Goal: Transaction & Acquisition: Purchase product/service

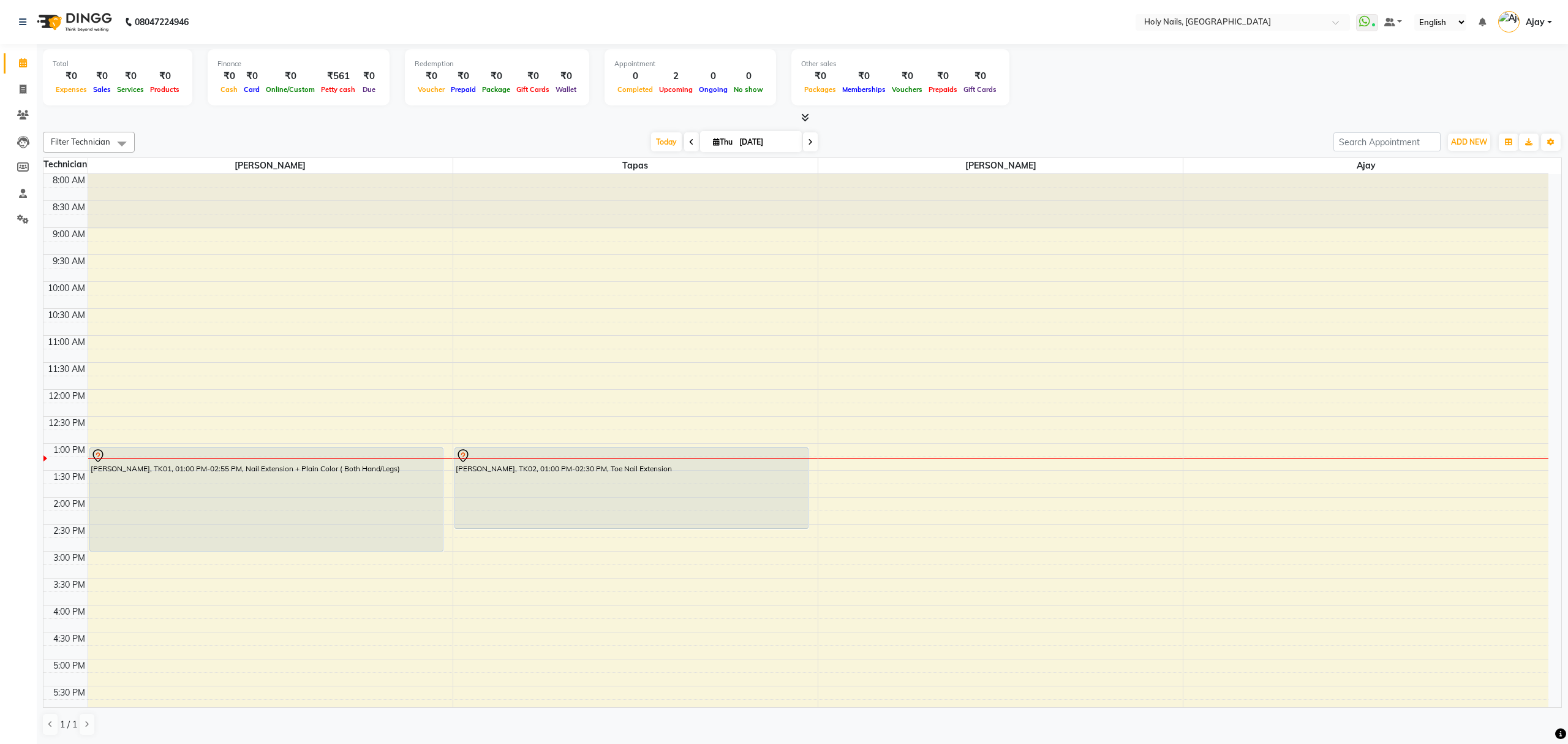
scroll to position [163, 0]
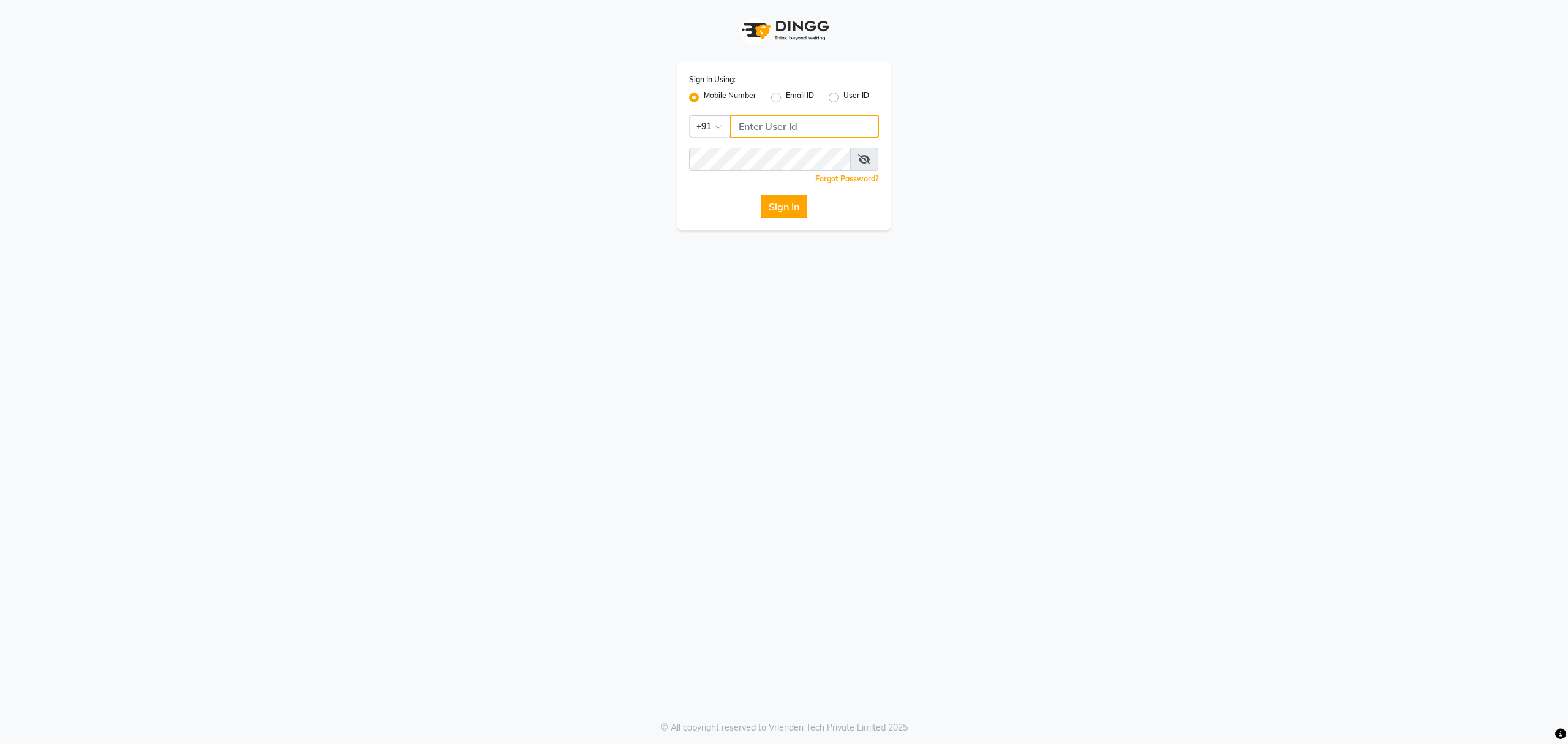
type input "8010688556"
click at [765, 209] on button "Sign In" at bounding box center [784, 206] width 47 height 23
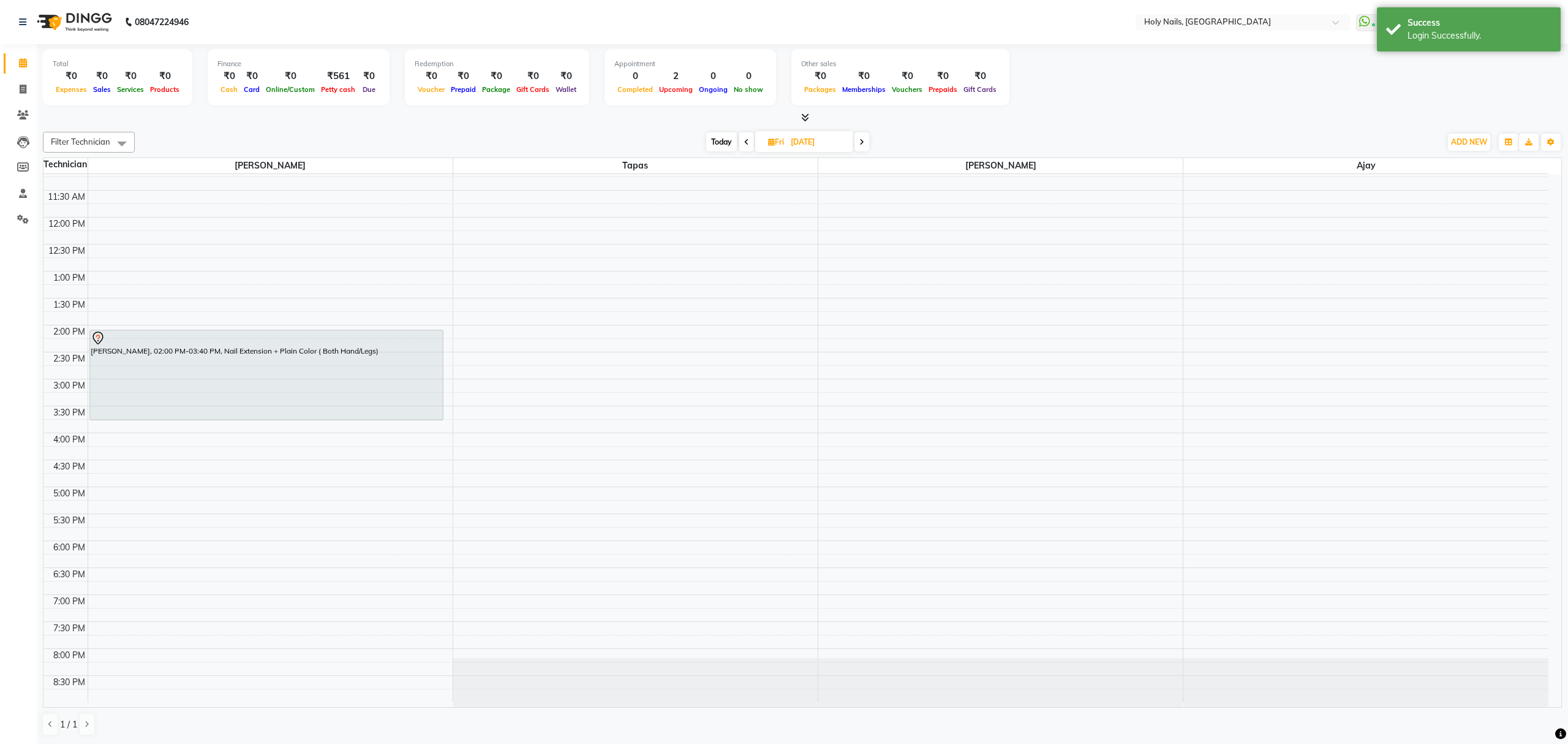
scroll to position [178, 0]
click at [715, 149] on span "Today" at bounding box center [721, 142] width 31 height 19
type input "[DATE]"
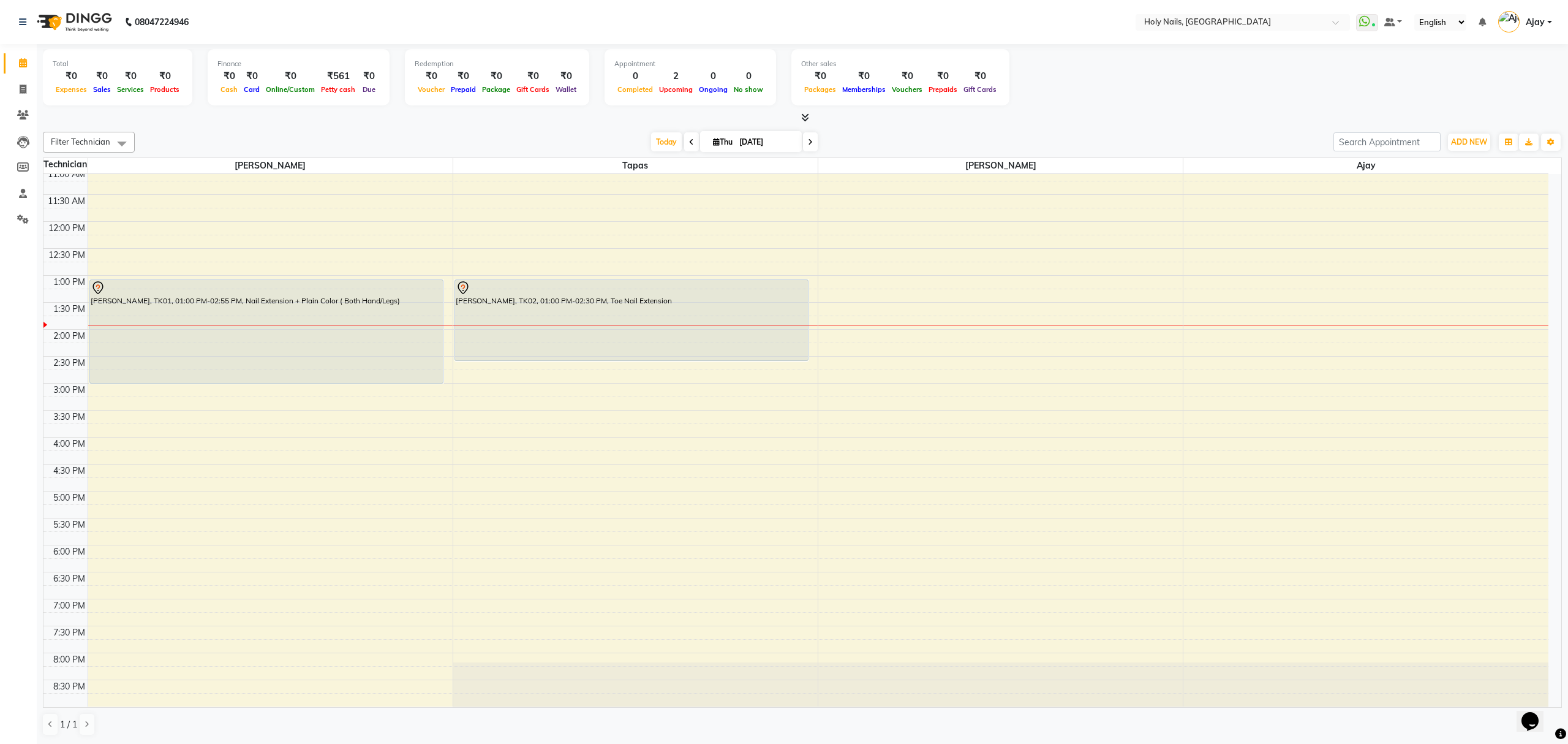
scroll to position [178, 0]
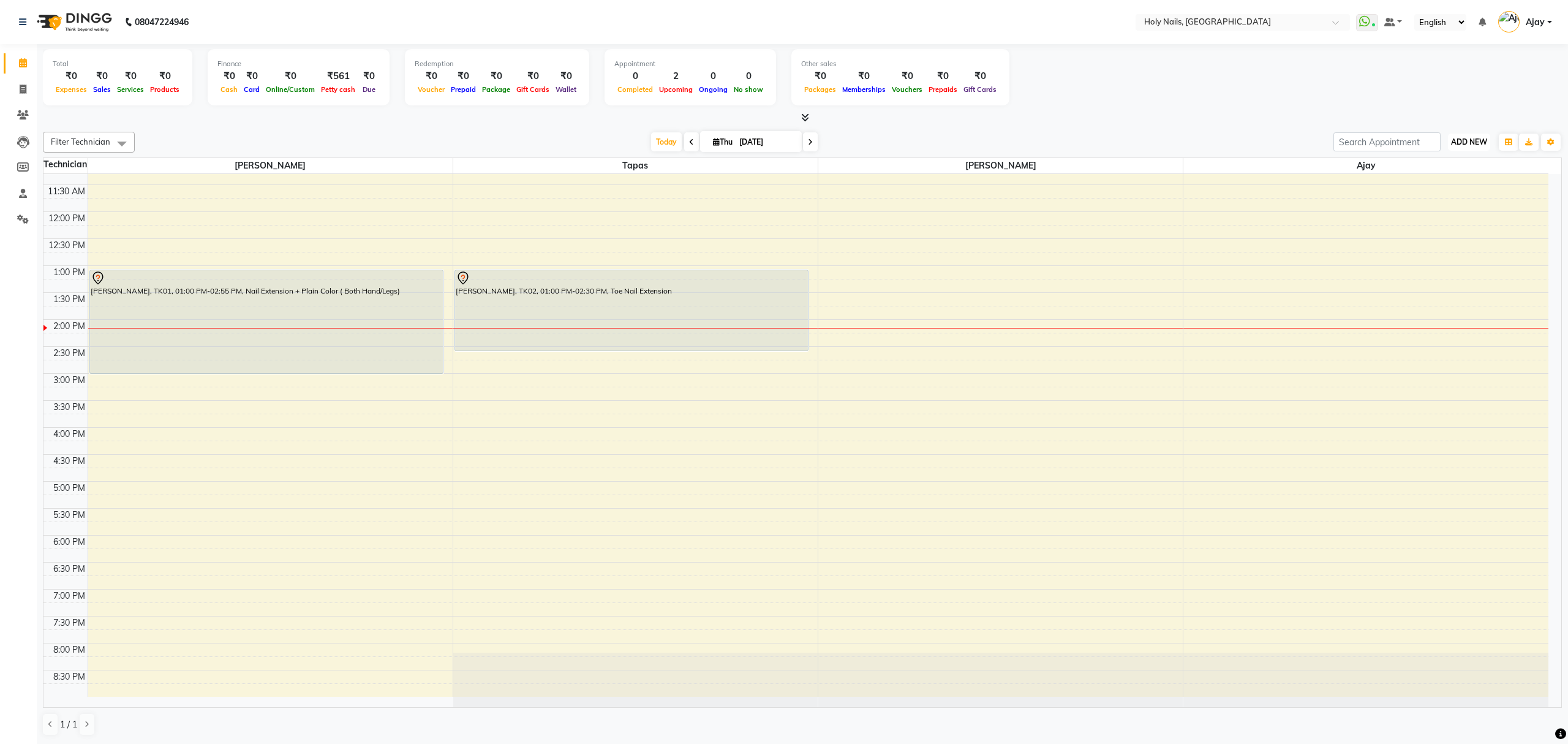
click at [1460, 148] on button "ADD NEW Toggle Dropdown" at bounding box center [1469, 142] width 43 height 18
click at [1455, 195] on link "Add Expense" at bounding box center [1441, 198] width 97 height 16
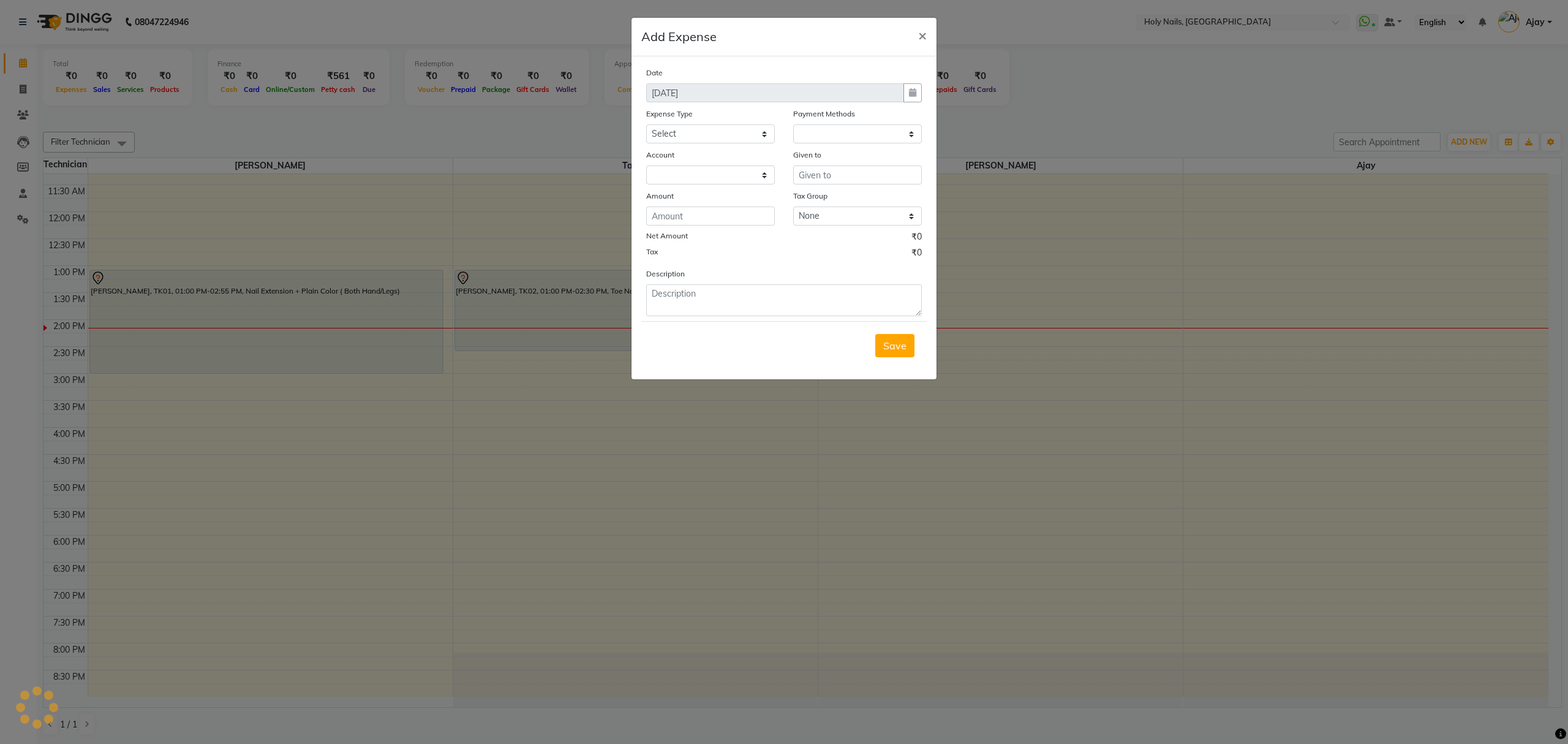
select select "1"
select select "5048"
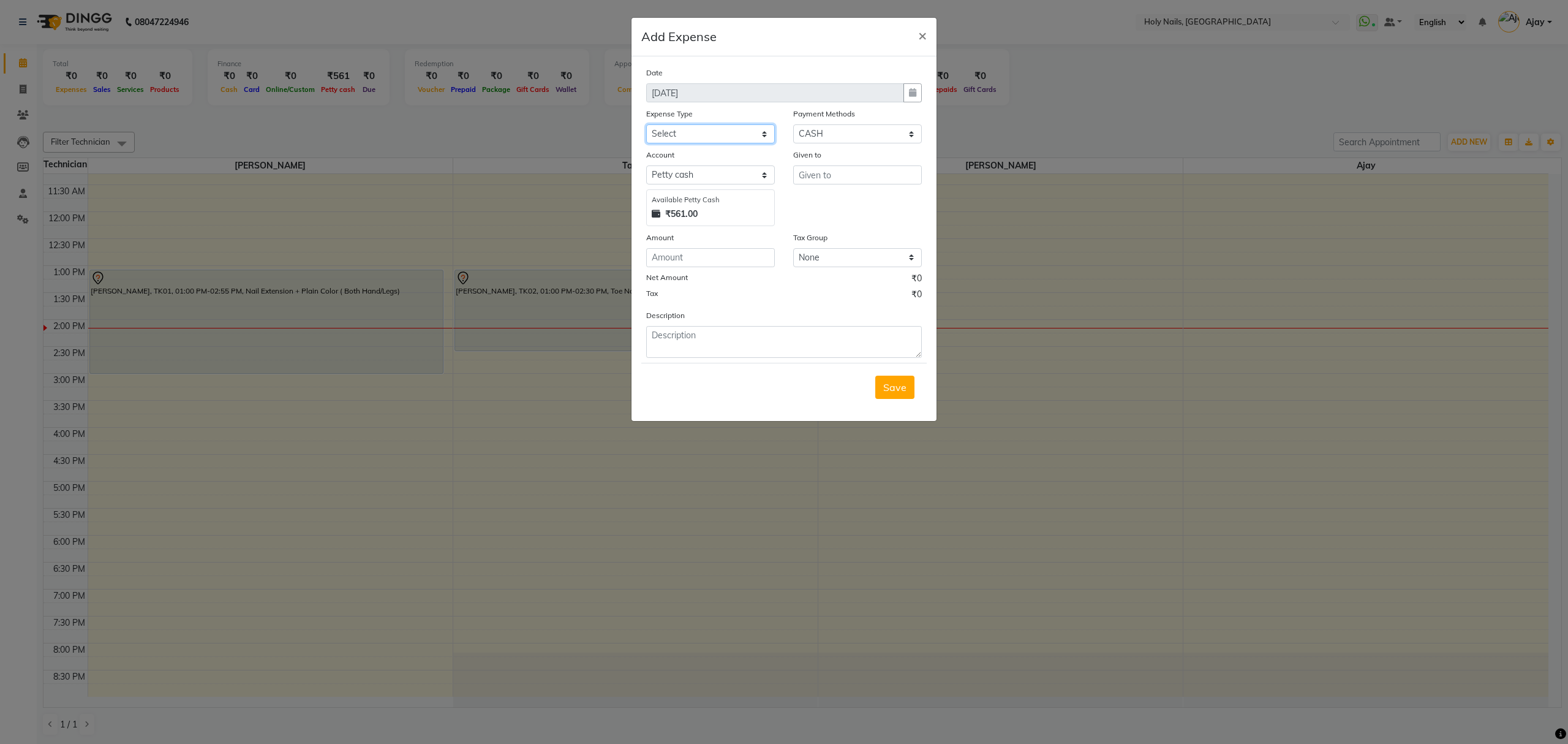
click at [762, 136] on select "Select Advance Salary Bank charges Car maintenance Cash transfer to bank Cash t…" at bounding box center [710, 134] width 129 height 19
select select "10675"
click at [646, 124] on select "Select Advance Salary Bank charges Car maintenance Cash transfer to bank Cash t…" at bounding box center [710, 134] width 129 height 19
click at [869, 174] on input "text" at bounding box center [858, 175] width 129 height 19
click at [844, 200] on ngb-highlight "V ishwajeet" at bounding box center [834, 200] width 52 height 13
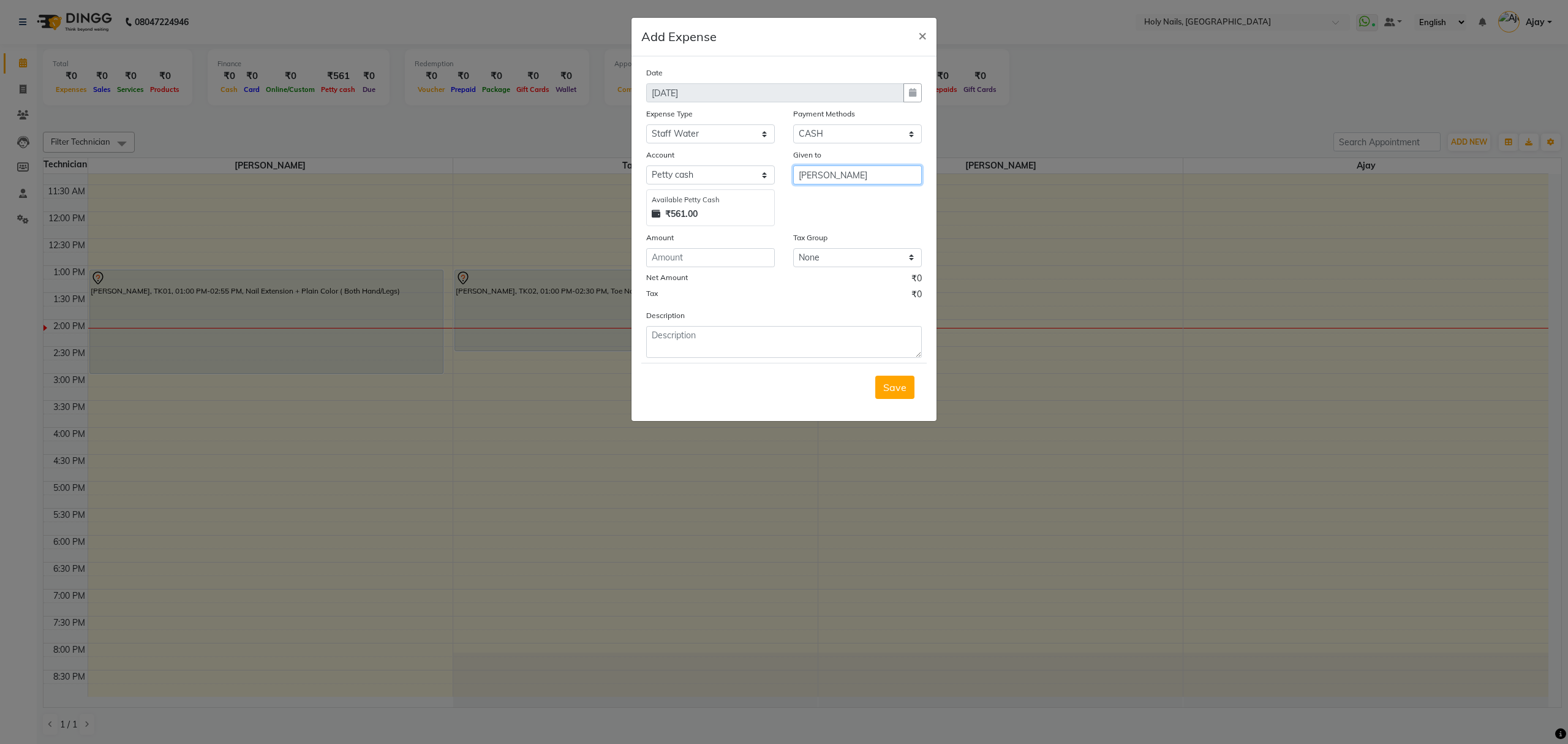
type input "[PERSON_NAME]"
click at [701, 256] on input "number" at bounding box center [710, 257] width 129 height 19
type input "50"
click at [902, 391] on span "Save" at bounding box center [895, 387] width 23 height 13
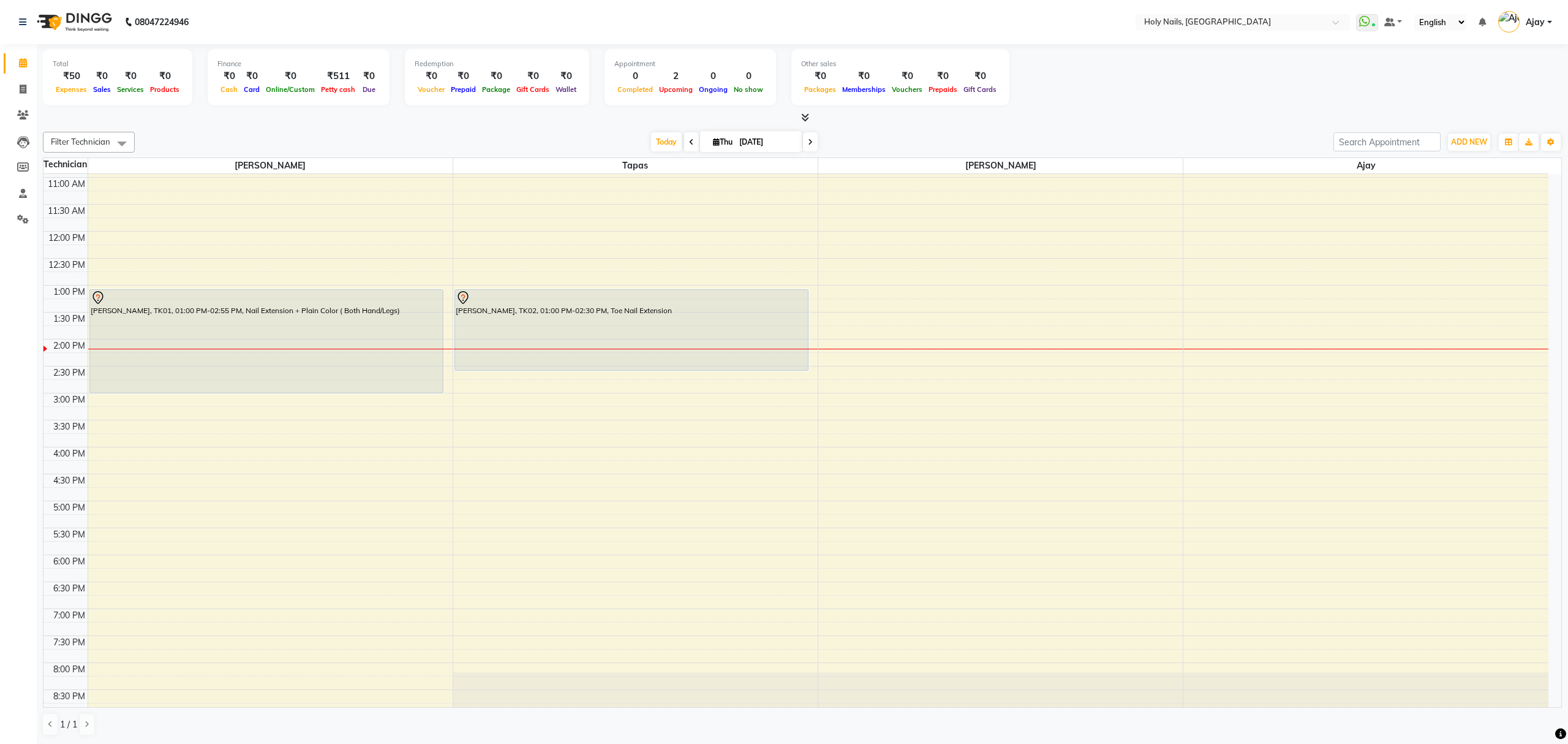
scroll to position [178, 0]
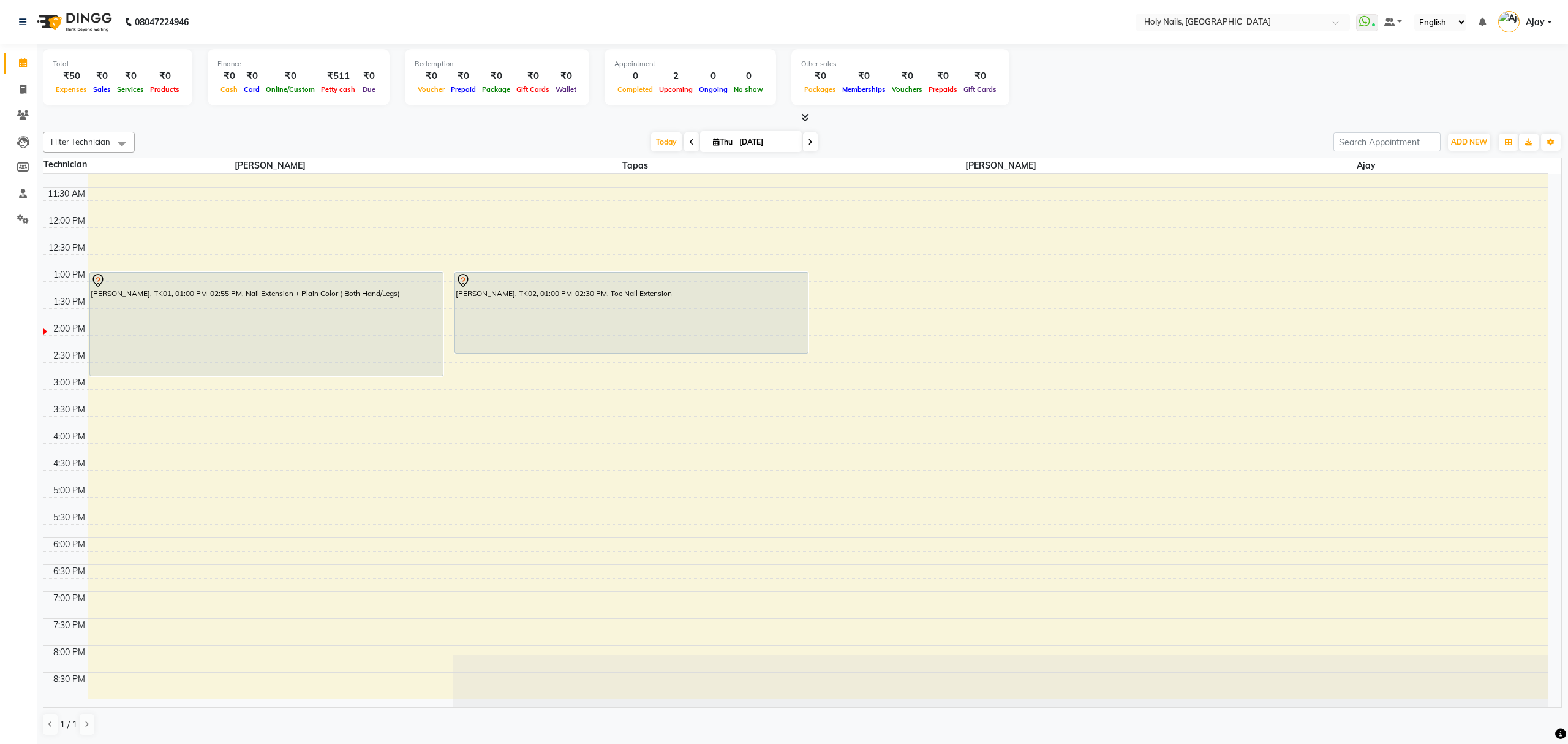
scroll to position [178, 0]
click at [848, 81] on div "₹0" at bounding box center [864, 76] width 49 height 14
click at [851, 76] on div "₹0" at bounding box center [864, 76] width 49 height 14
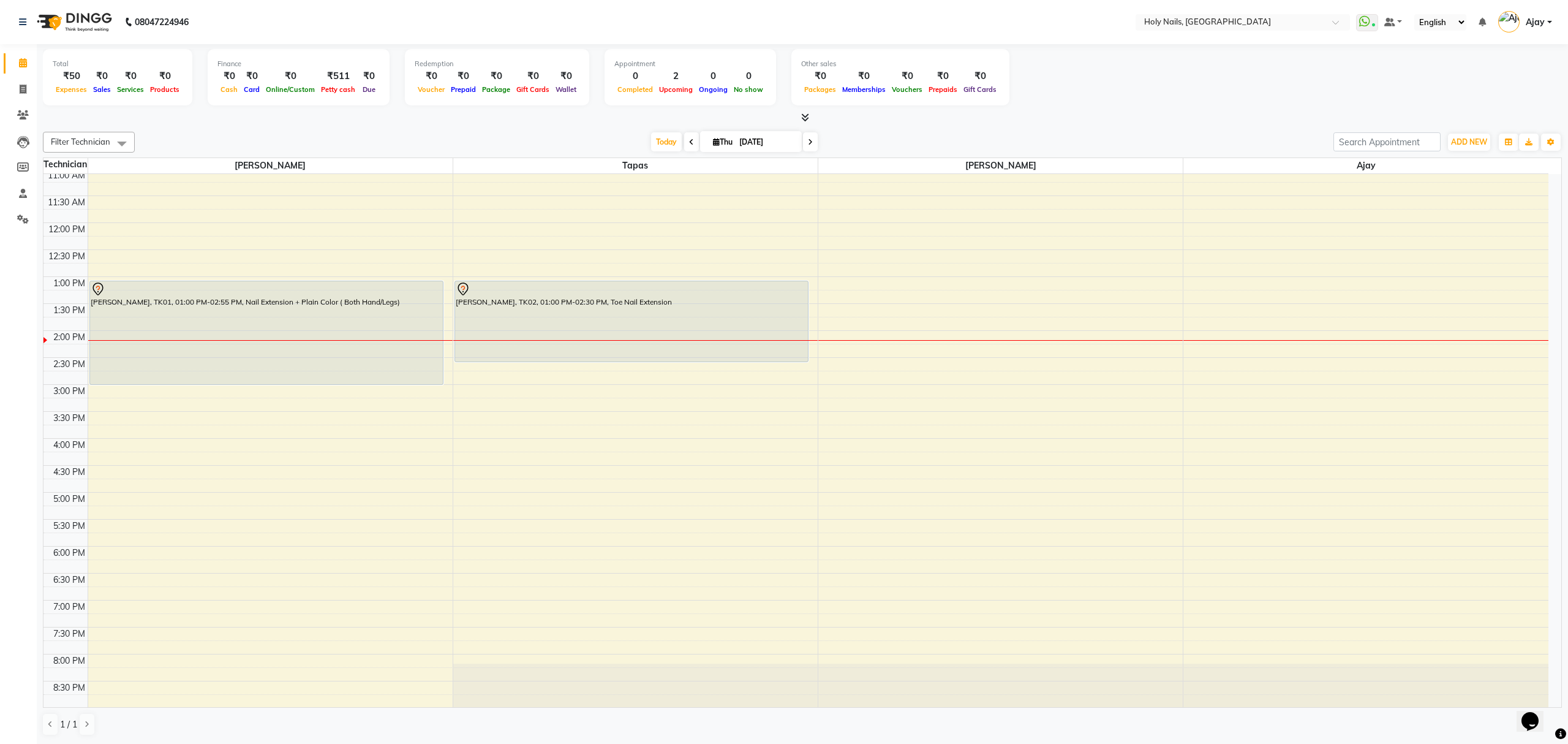
scroll to position [178, 0]
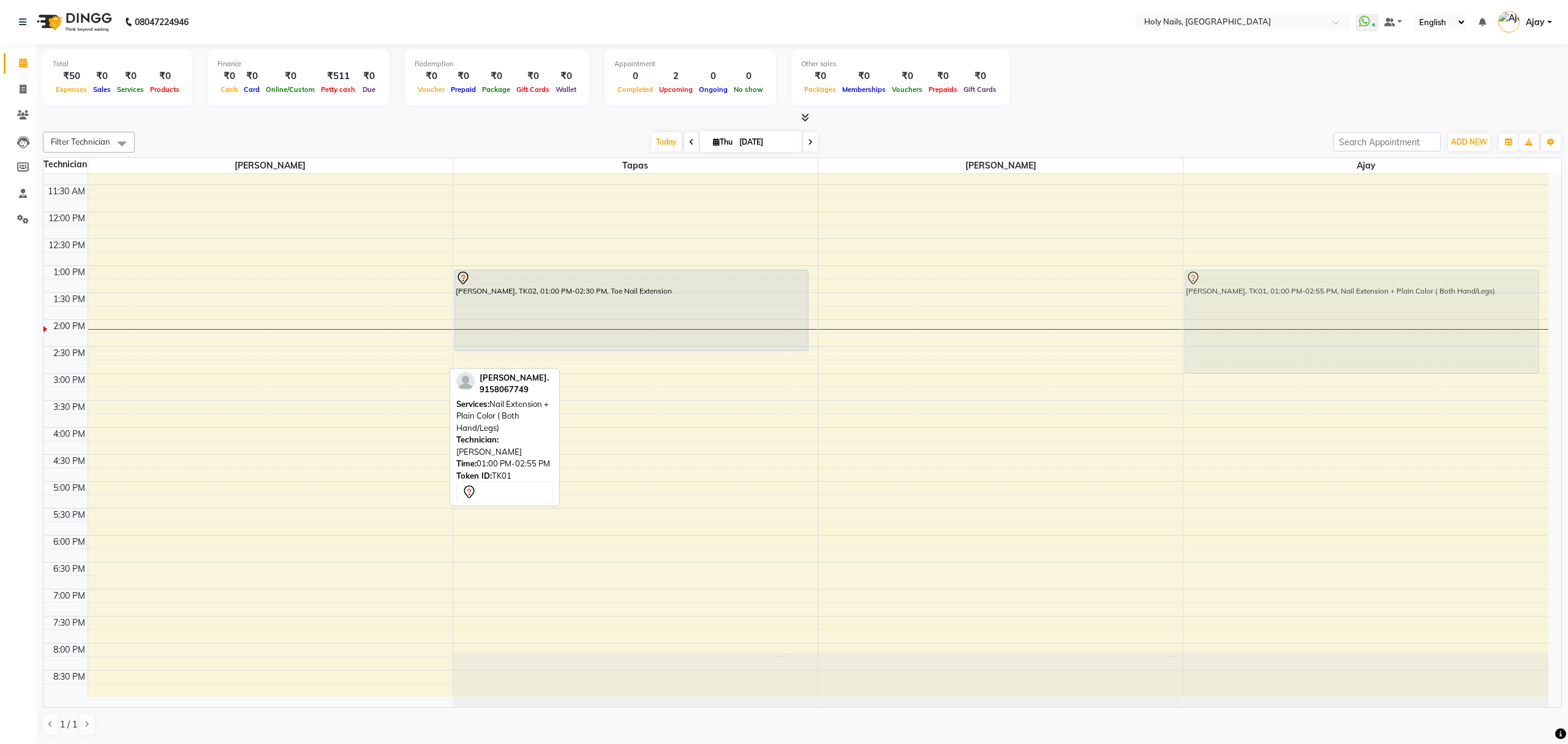
drag, startPoint x: 273, startPoint y: 315, endPoint x: 1245, endPoint y: 311, distance: 972.0
click at [1245, 314] on tr "Priyanka Sonawane., TK01, 01:00 PM-02:55 PM, Nail Extension + Plain Color ( Bot…" at bounding box center [796, 347] width 1505 height 701
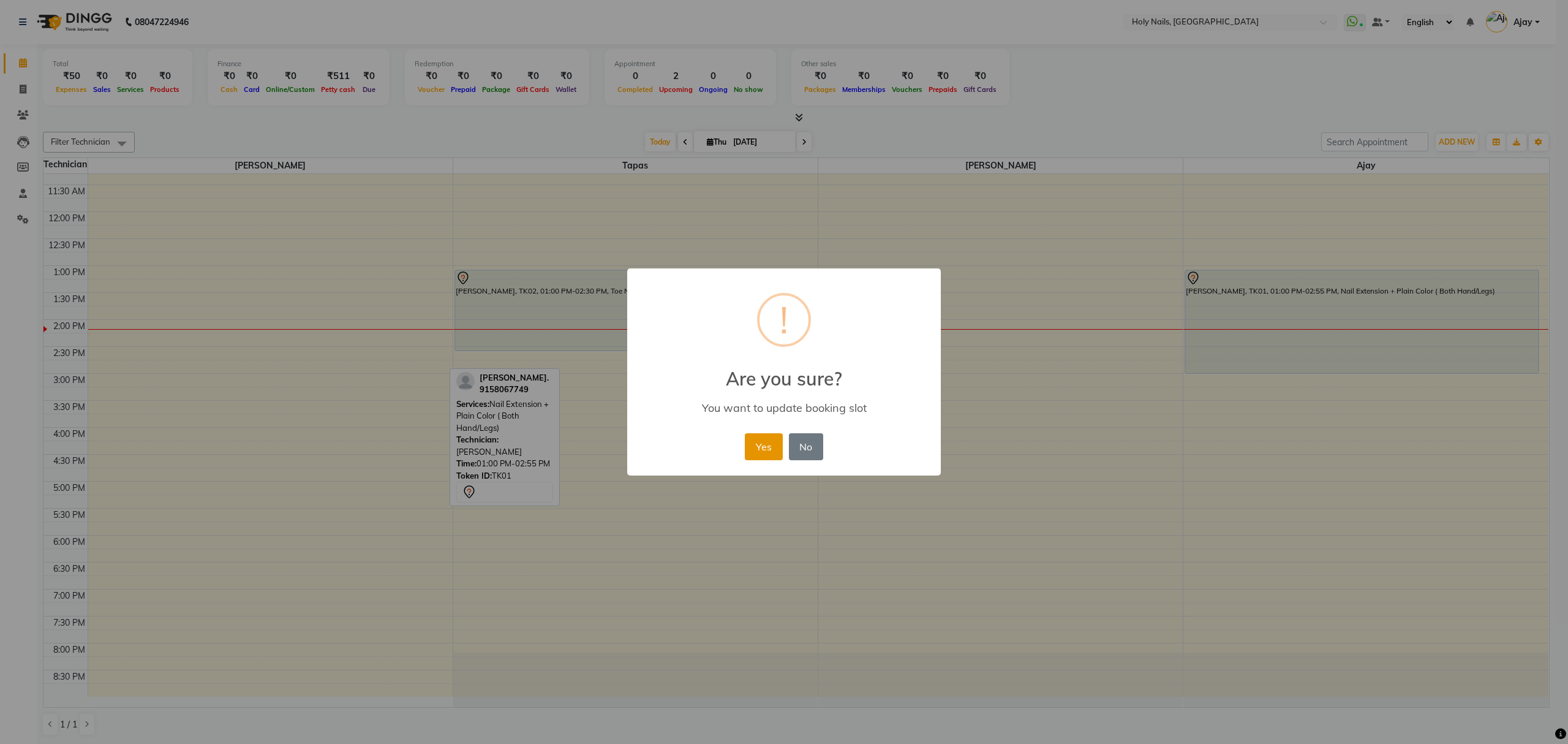
click at [770, 444] on button "Yes" at bounding box center [764, 447] width 38 height 27
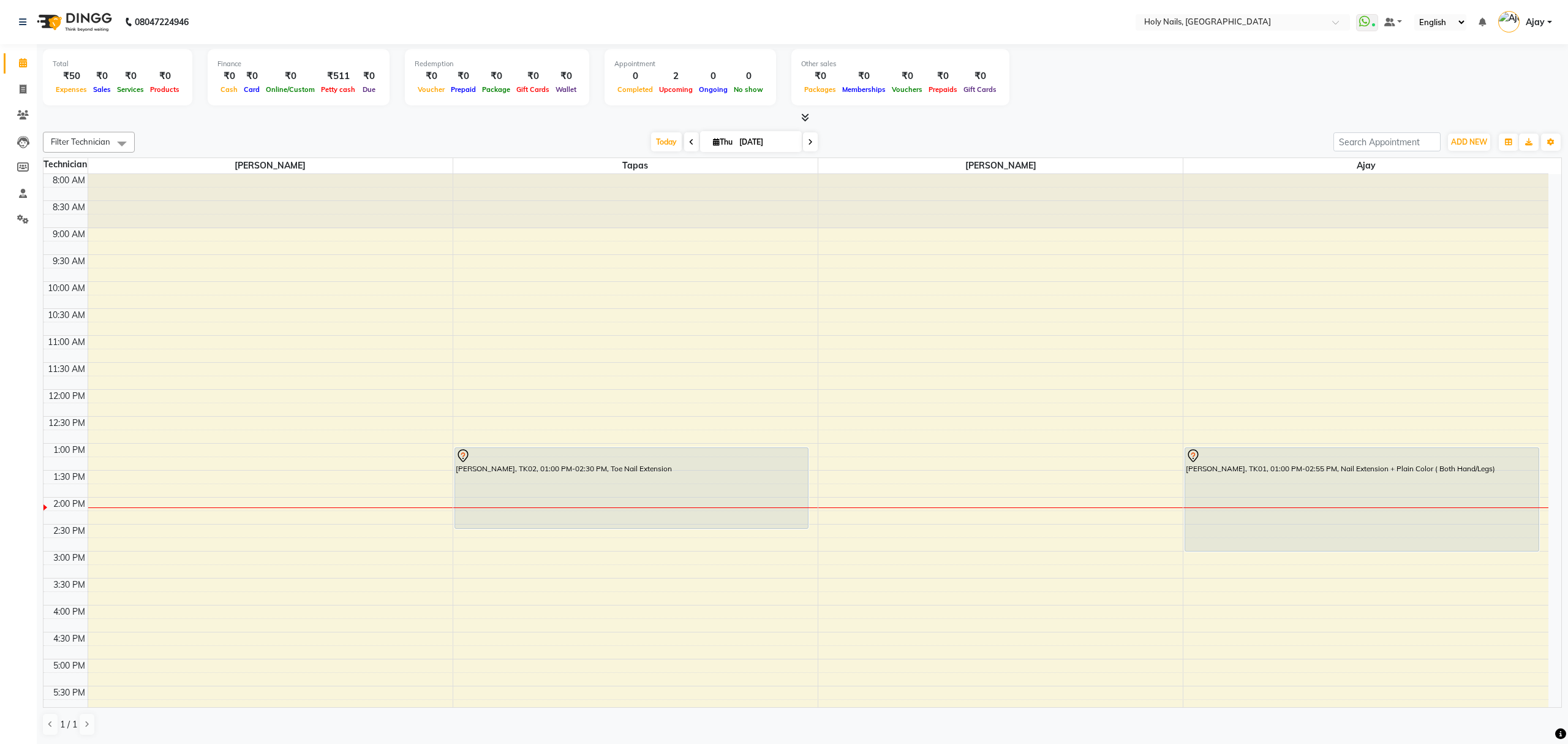
click at [905, 303] on div "8:00 AM 8:30 AM 9:00 AM 9:30 AM 10:00 AM 10:30 AM 11:00 AM 11:30 AM 12:00 PM 12…" at bounding box center [796, 524] width 1505 height 701
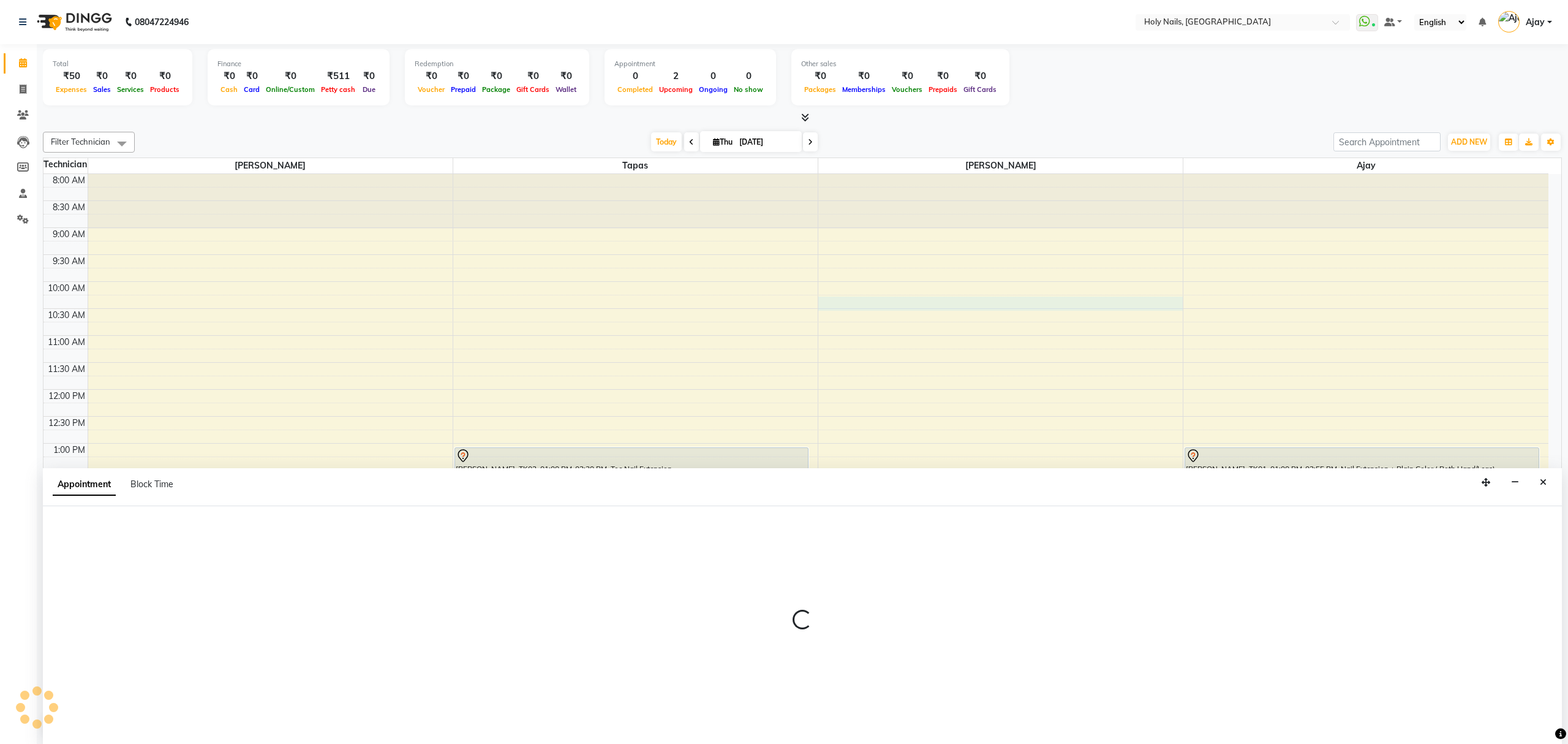
select select "62064"
select select "615"
select select "tentative"
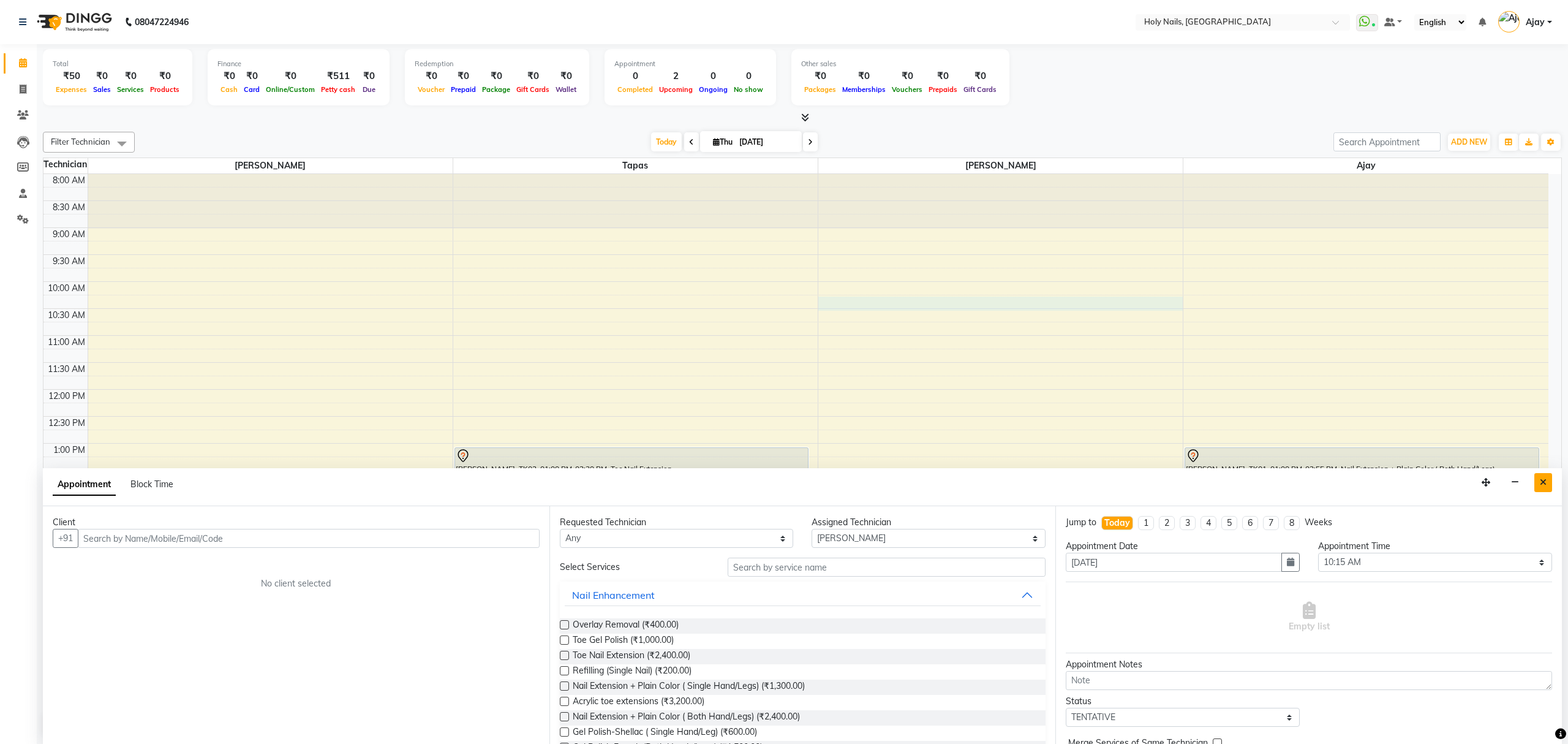
click at [1549, 487] on button "Close" at bounding box center [1543, 483] width 18 height 19
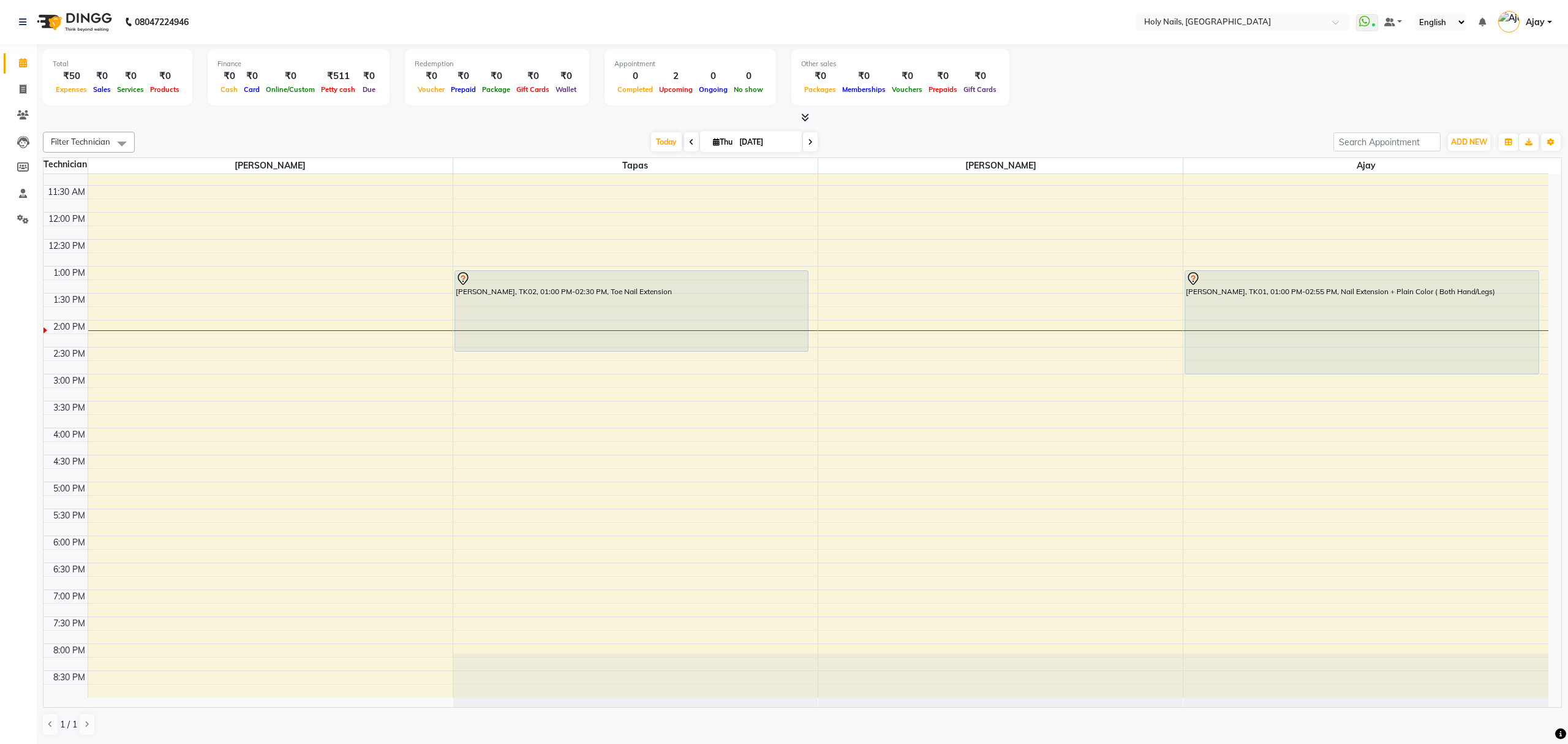
scroll to position [178, 0]
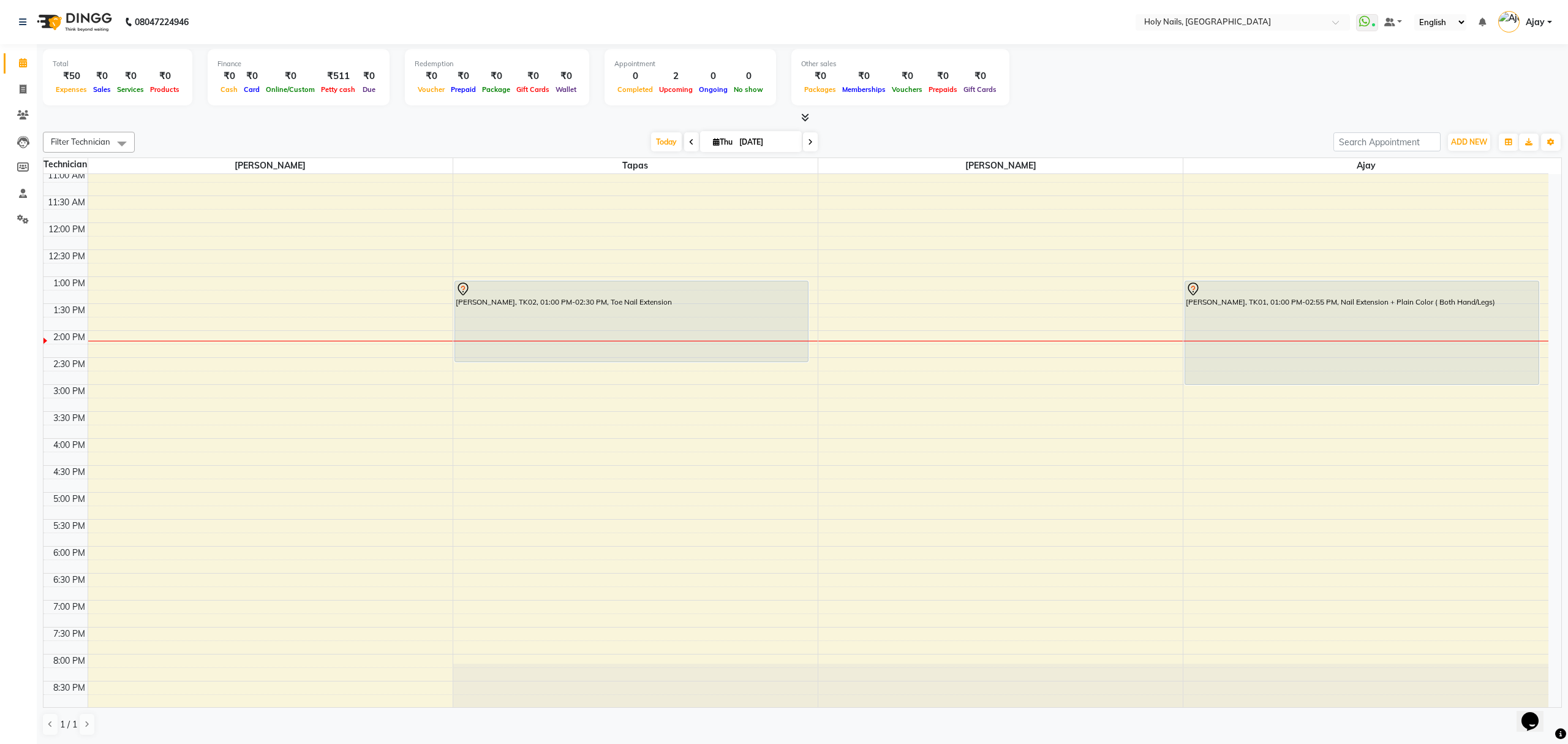
scroll to position [178, 0]
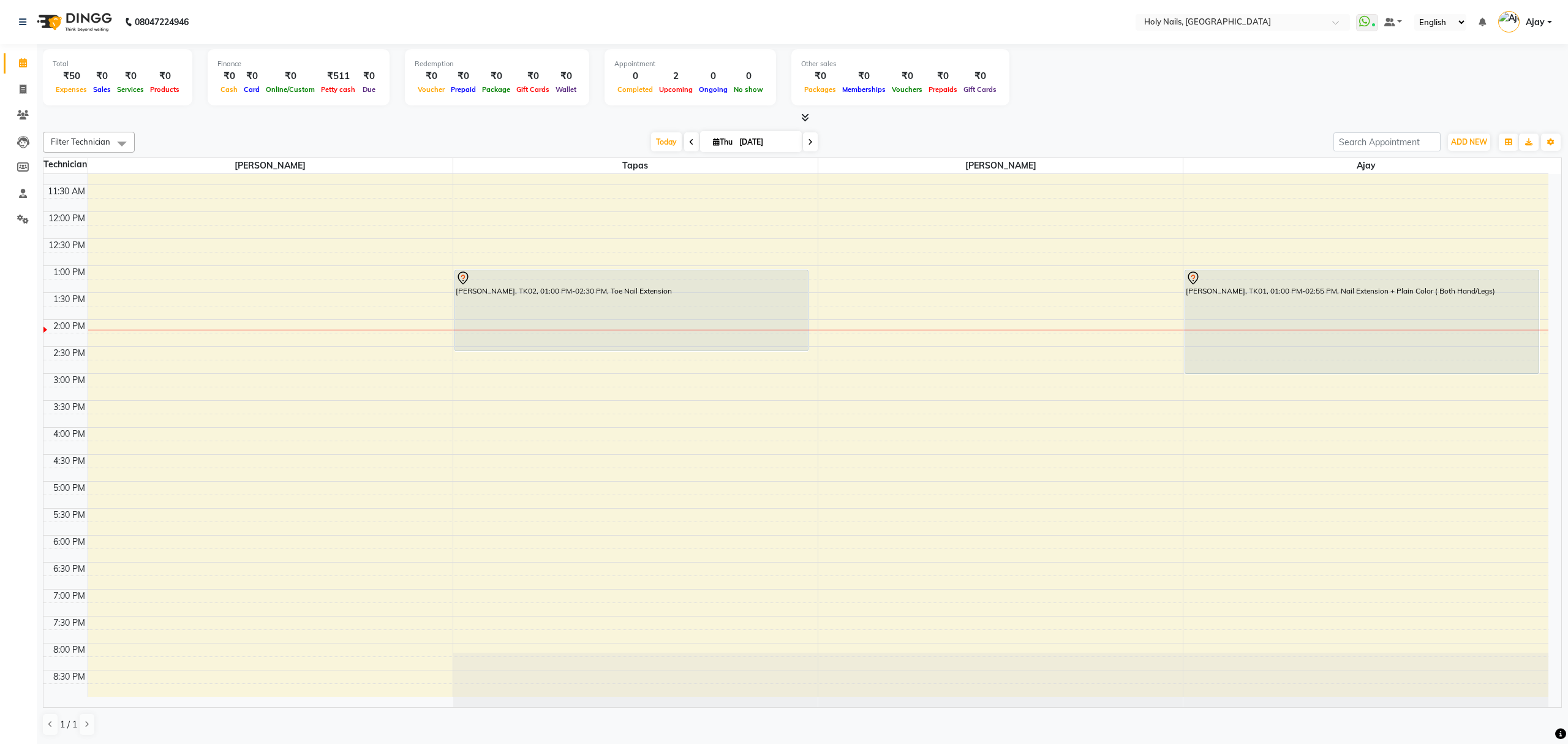
click at [808, 141] on icon at bounding box center [810, 142] width 5 height 8
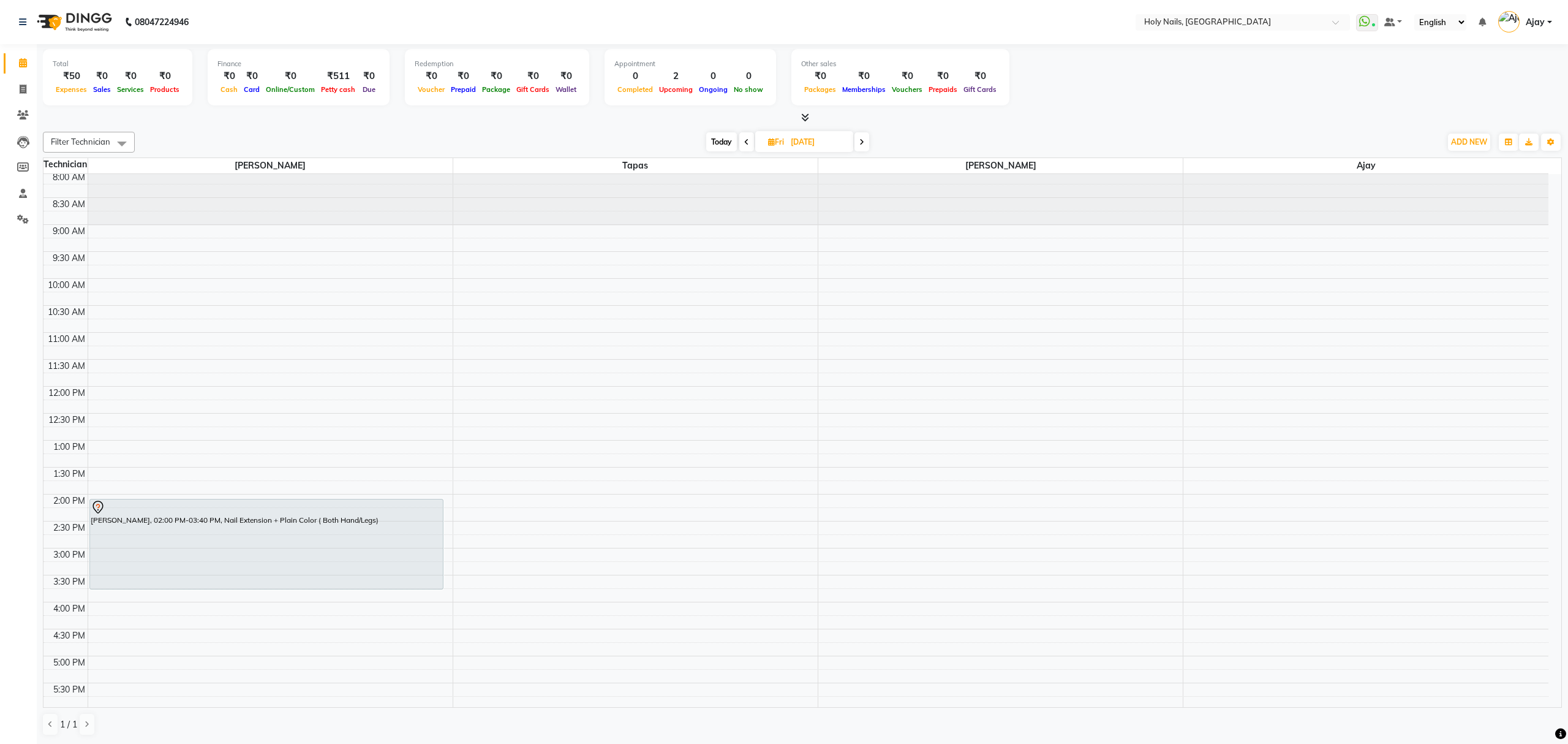
scroll to position [0, 0]
click at [716, 145] on span "Today" at bounding box center [721, 142] width 31 height 19
type input "[DATE]"
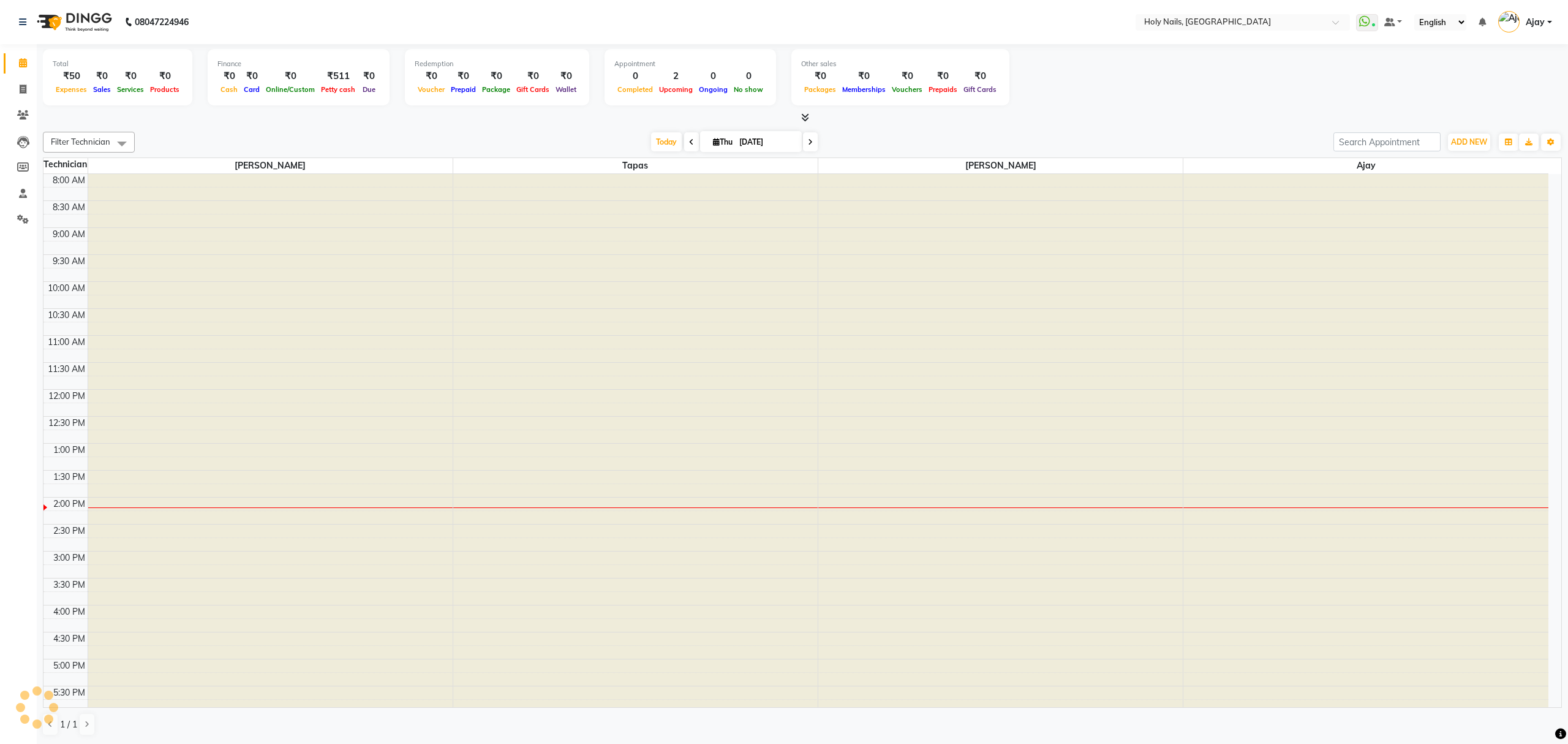
scroll to position [178, 0]
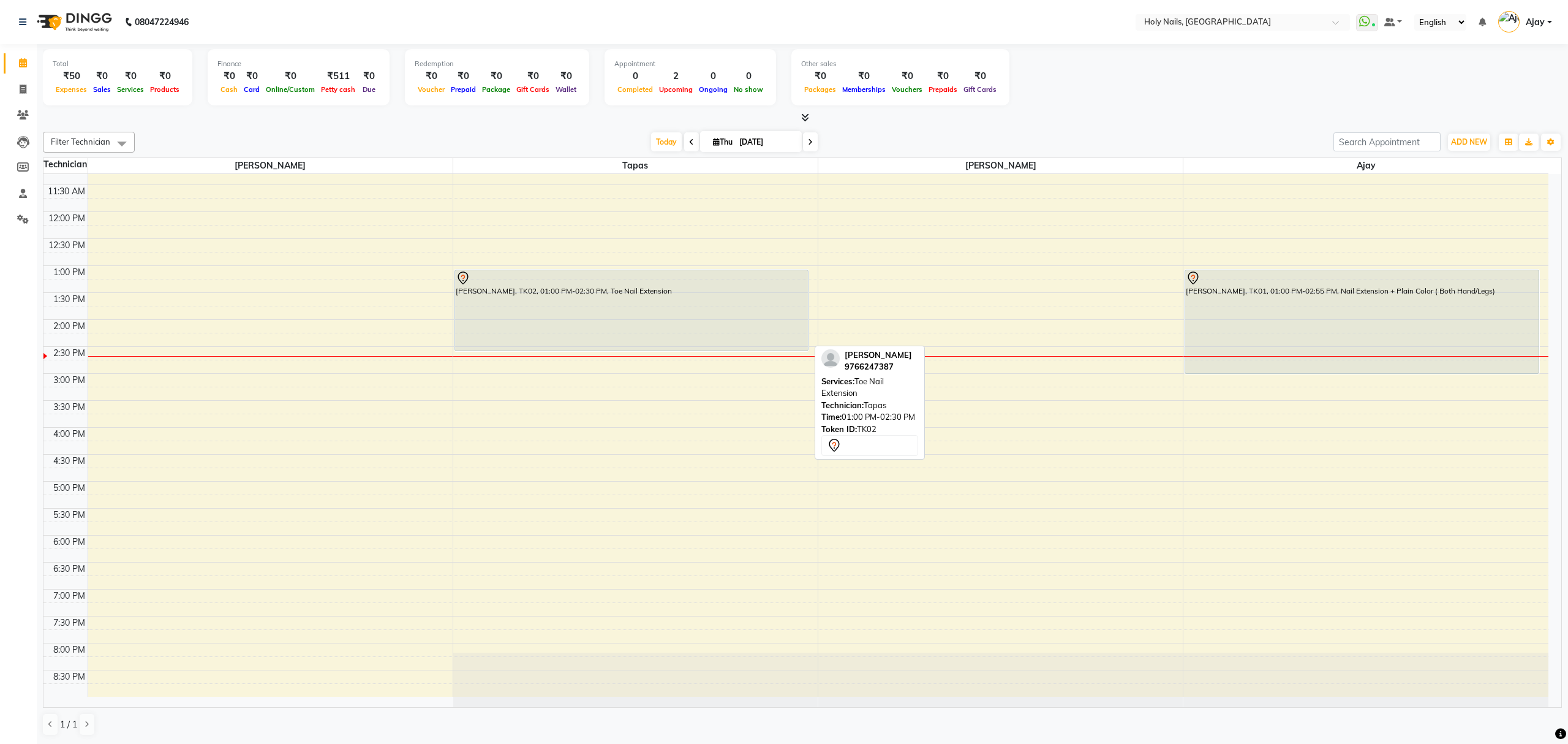
click at [683, 316] on div "Elizabeth Anchan, TK02, 01:00 PM-02:30 PM, Toe Nail Extension" at bounding box center [631, 311] width 353 height 80
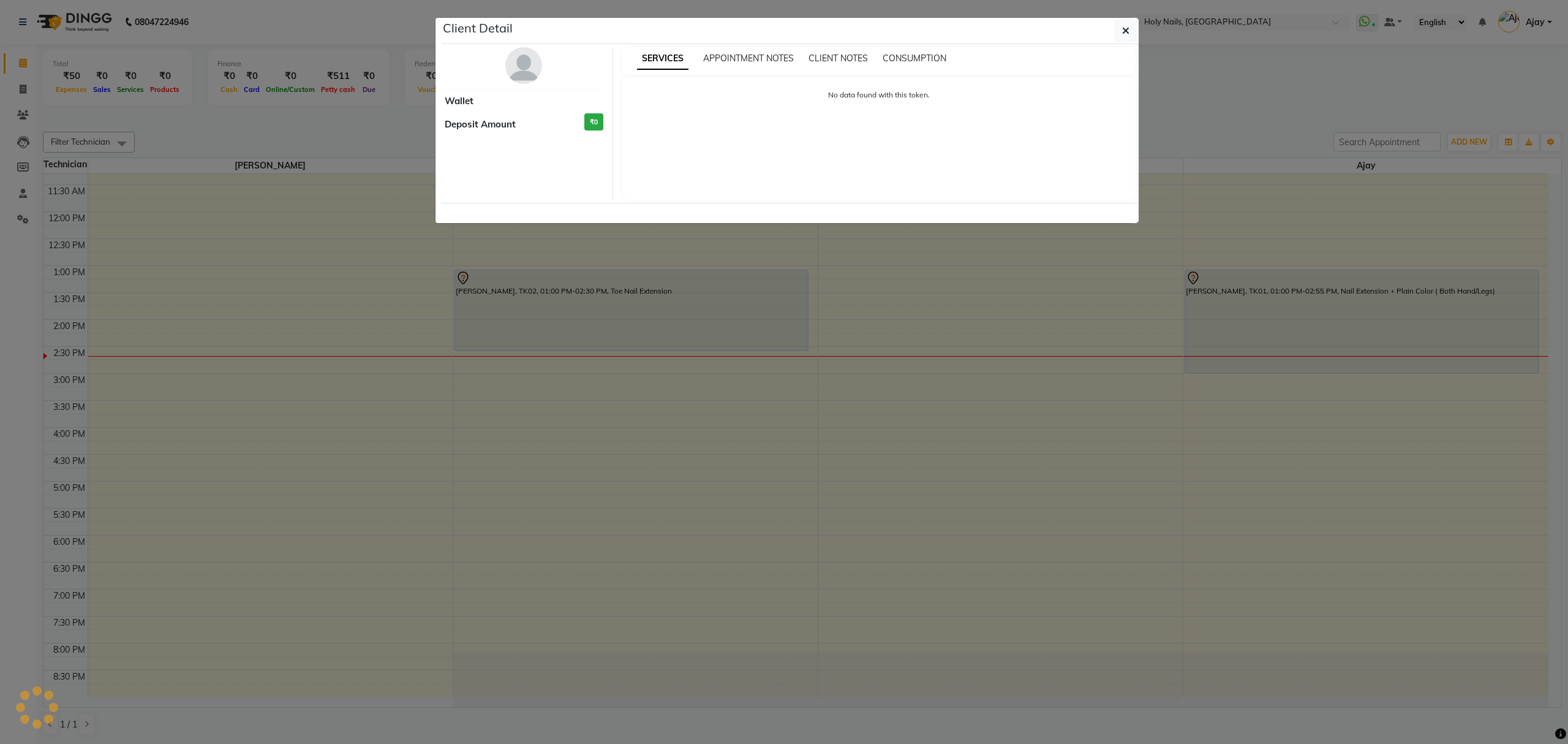
select select "7"
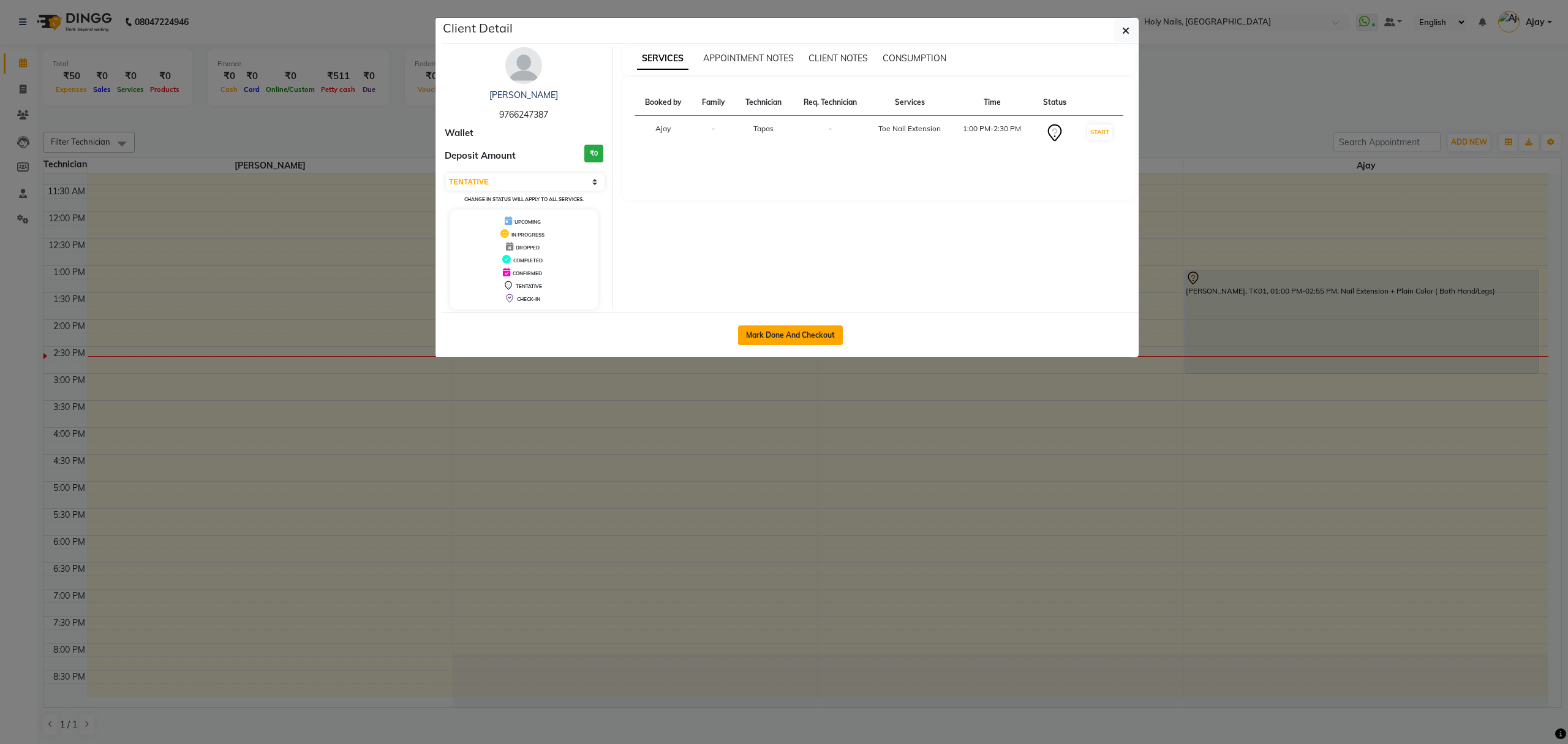
click at [809, 339] on button "Mark Done And Checkout" at bounding box center [791, 335] width 105 height 19
select select "service"
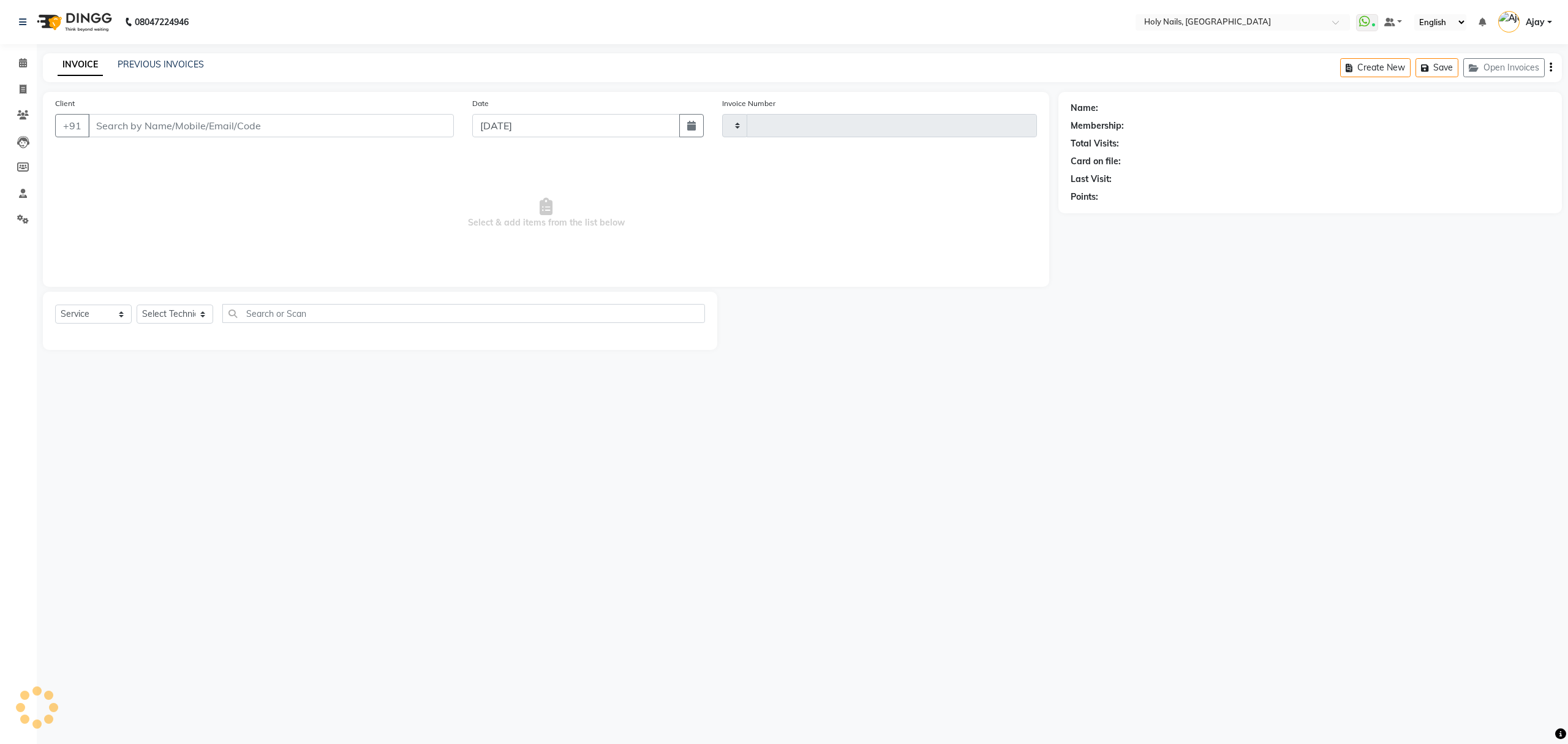
type input "0563"
type input "97******87"
select select "6066"
select select "43996"
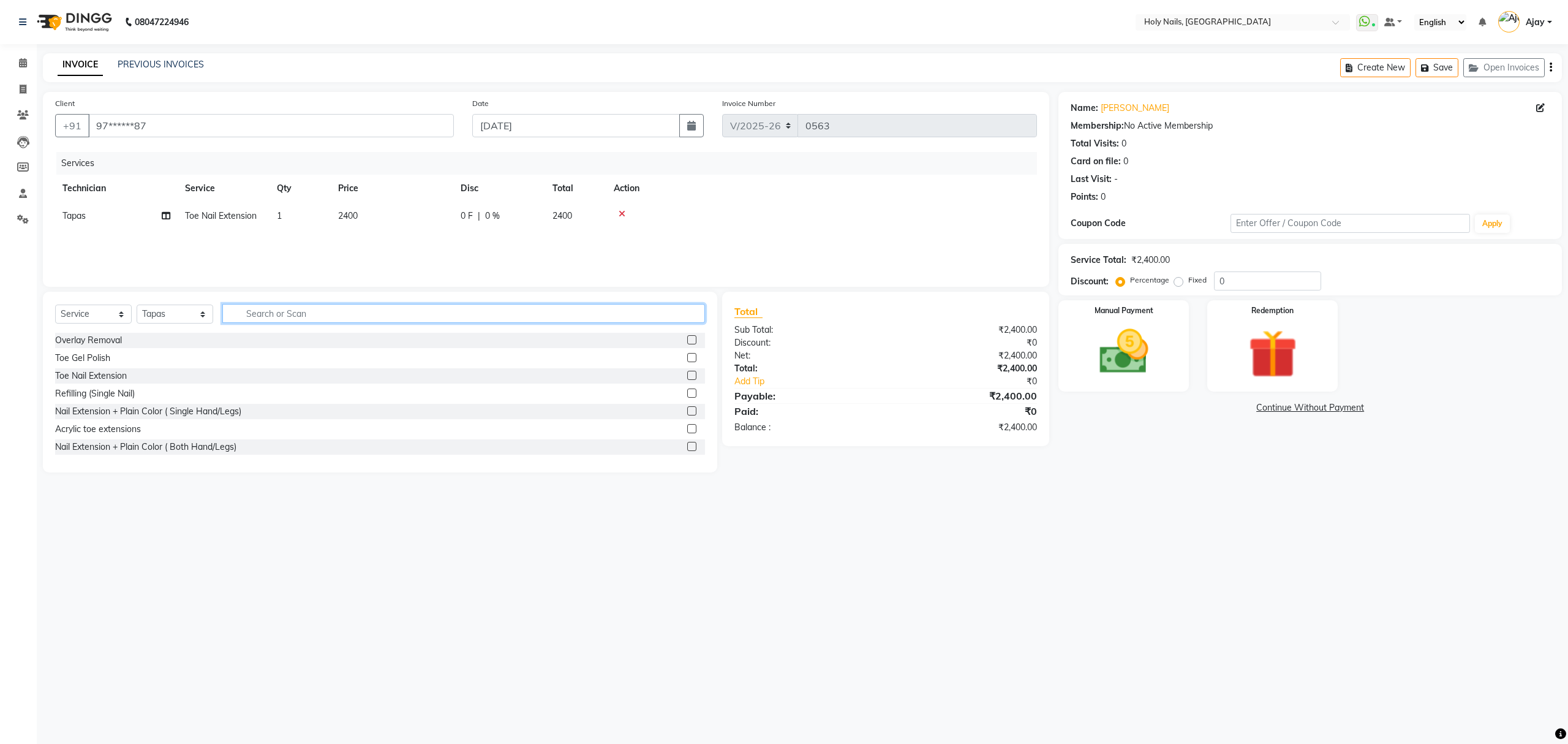
click at [562, 319] on input "text" at bounding box center [463, 313] width 482 height 19
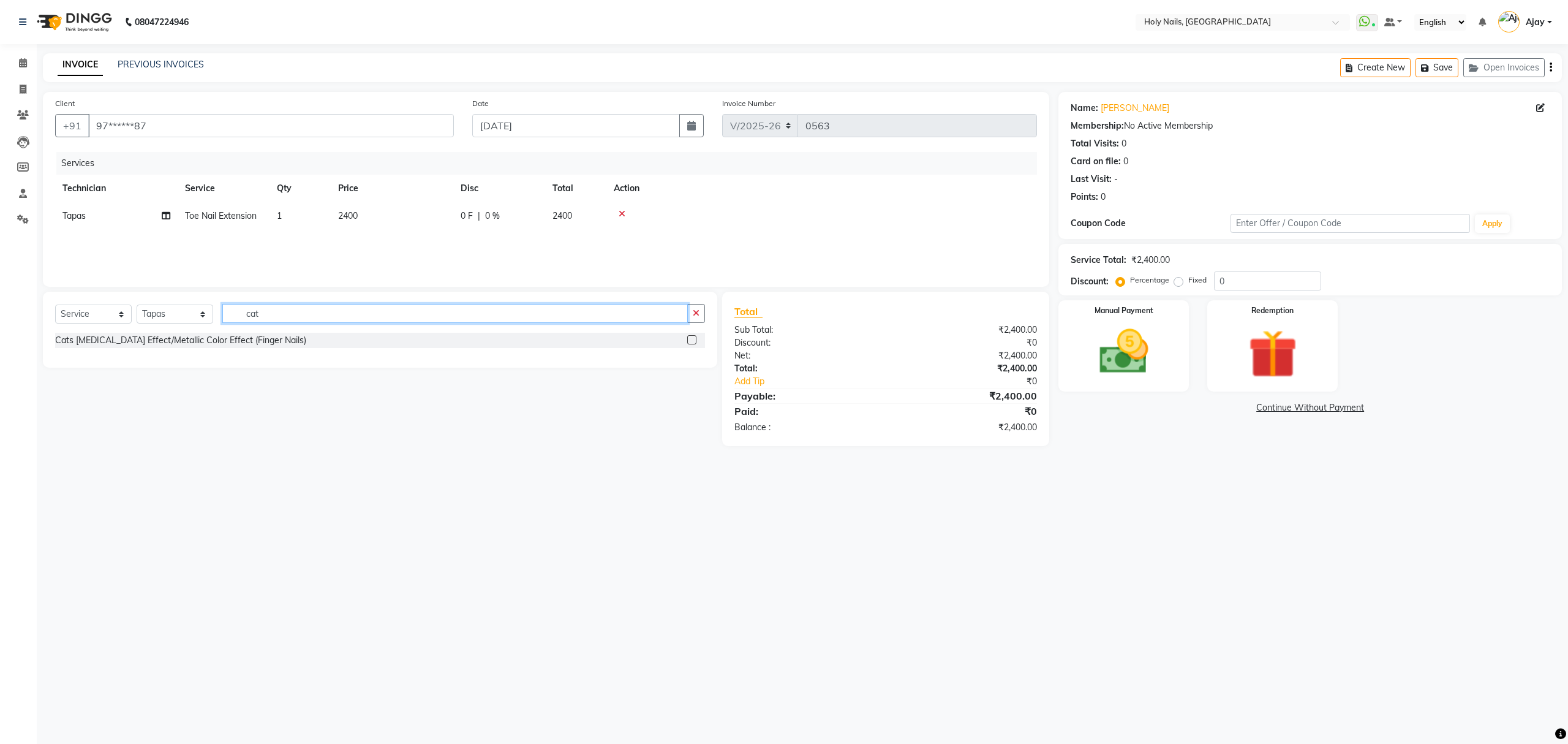
type input "cat"
click at [694, 338] on label at bounding box center [692, 340] width 9 height 9
click at [694, 338] on input "checkbox" at bounding box center [692, 341] width 8 height 8
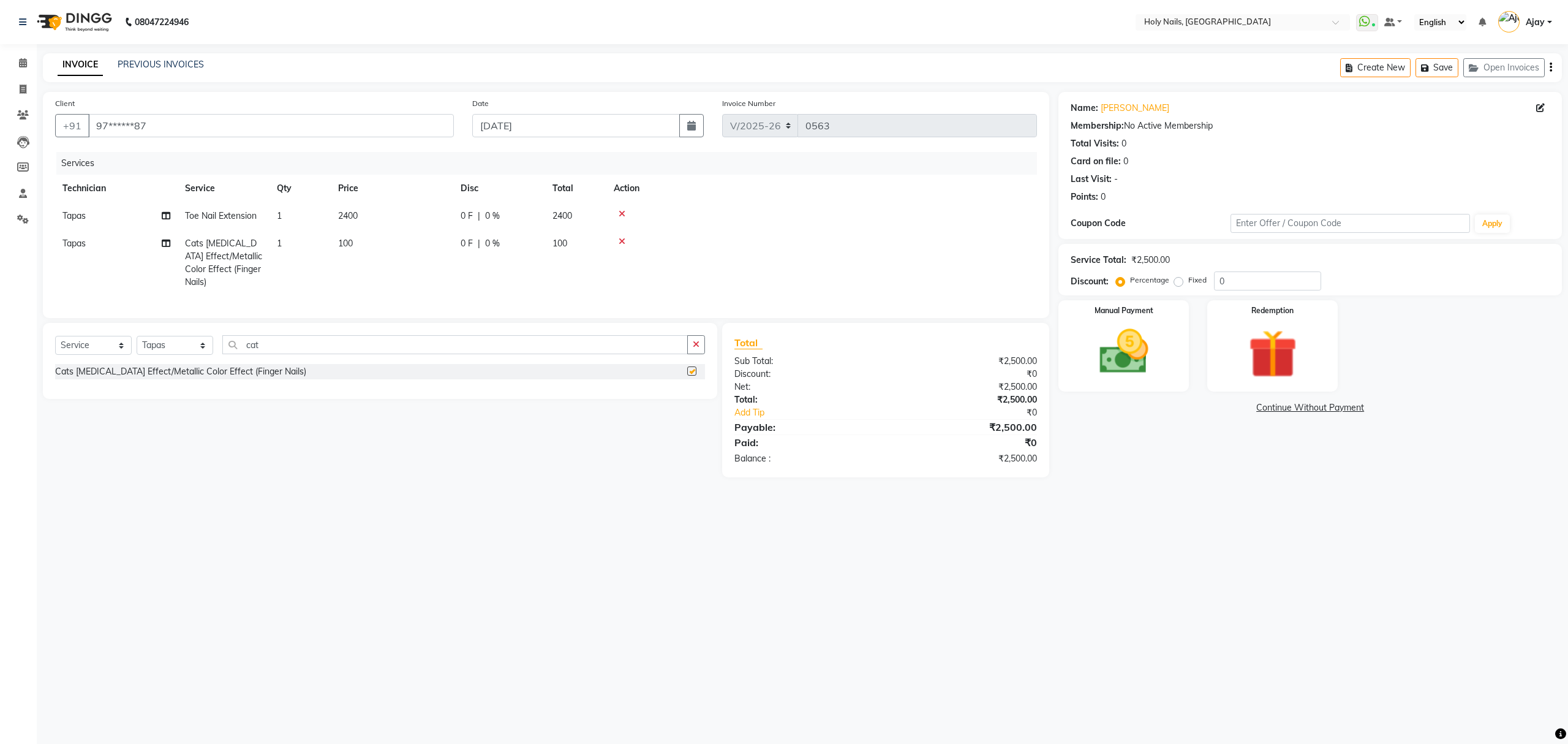
checkbox input "false"
click at [292, 240] on td "1" at bounding box center [300, 262] width 61 height 66
select select "43996"
click at [366, 240] on input "1" at bounding box center [358, 246] width 47 height 19
type input "10"
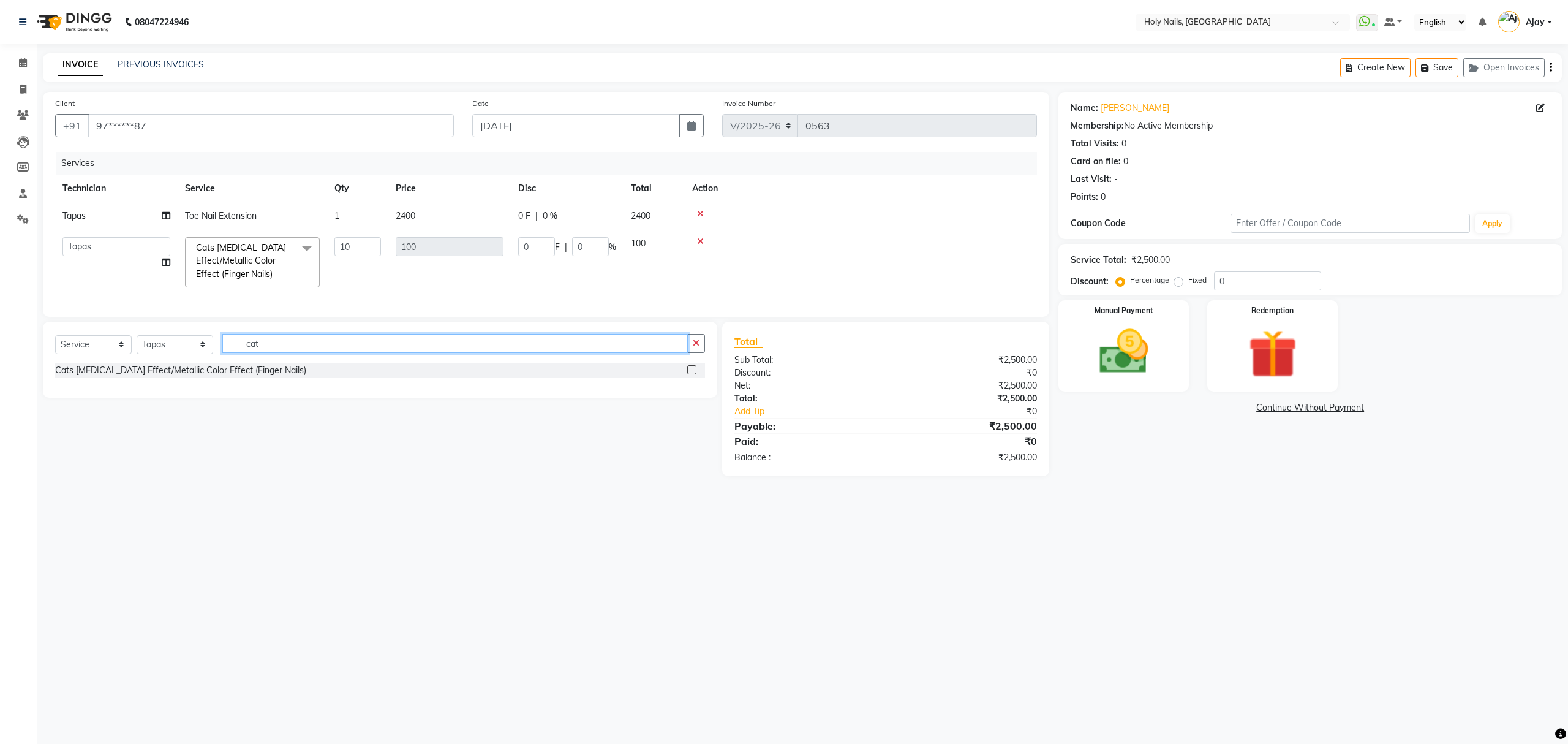
click at [527, 361] on div "Select Service Product Membership Package Voucher Prepaid Gift Card Select Tech…" at bounding box center [380, 348] width 650 height 29
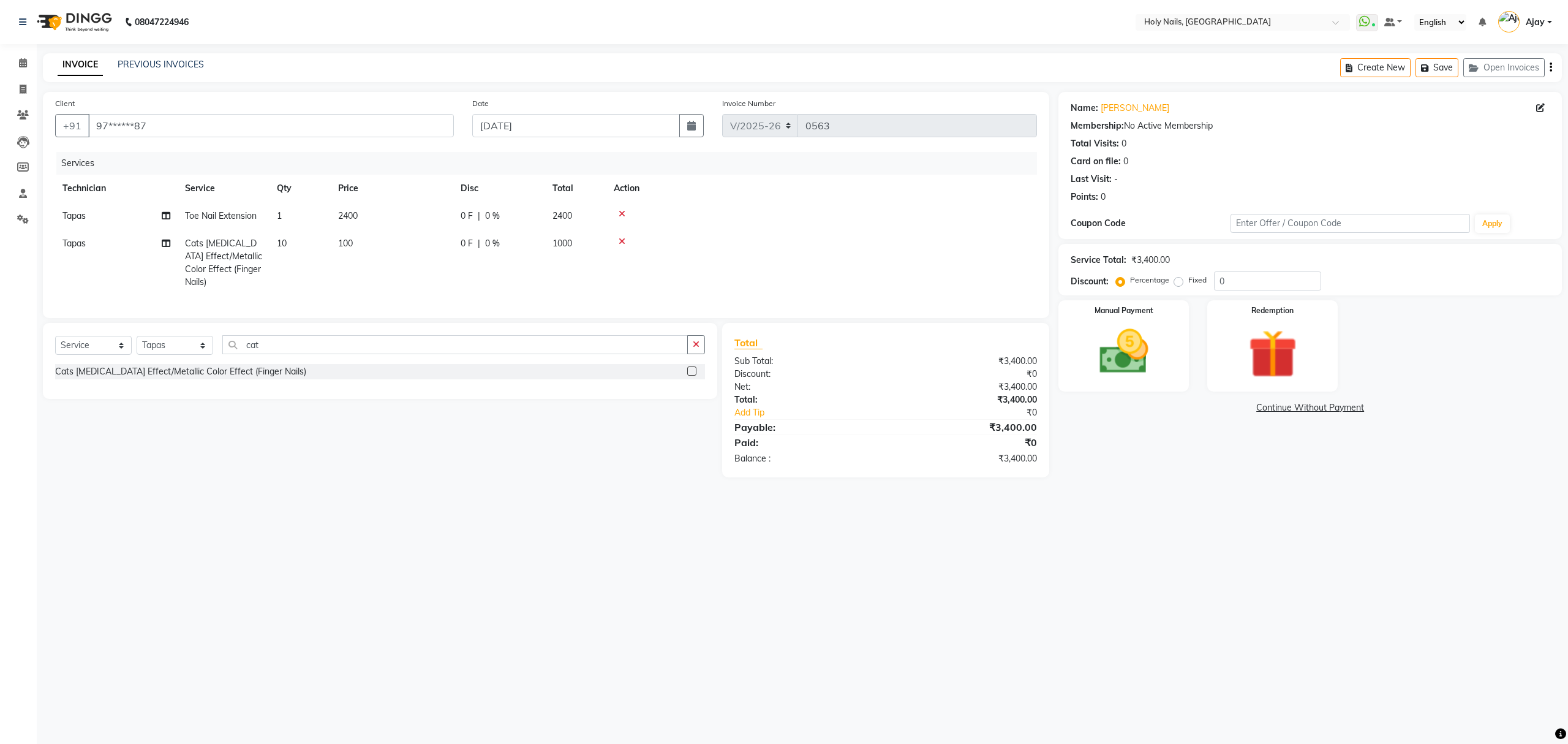
click at [1188, 281] on label "Fixed" at bounding box center [1197, 280] width 18 height 11
click at [1178, 281] on input "Fixed" at bounding box center [1181, 280] width 8 height 8
radio input "true"
click at [1230, 278] on input "0" at bounding box center [1268, 281] width 107 height 19
type input "500"
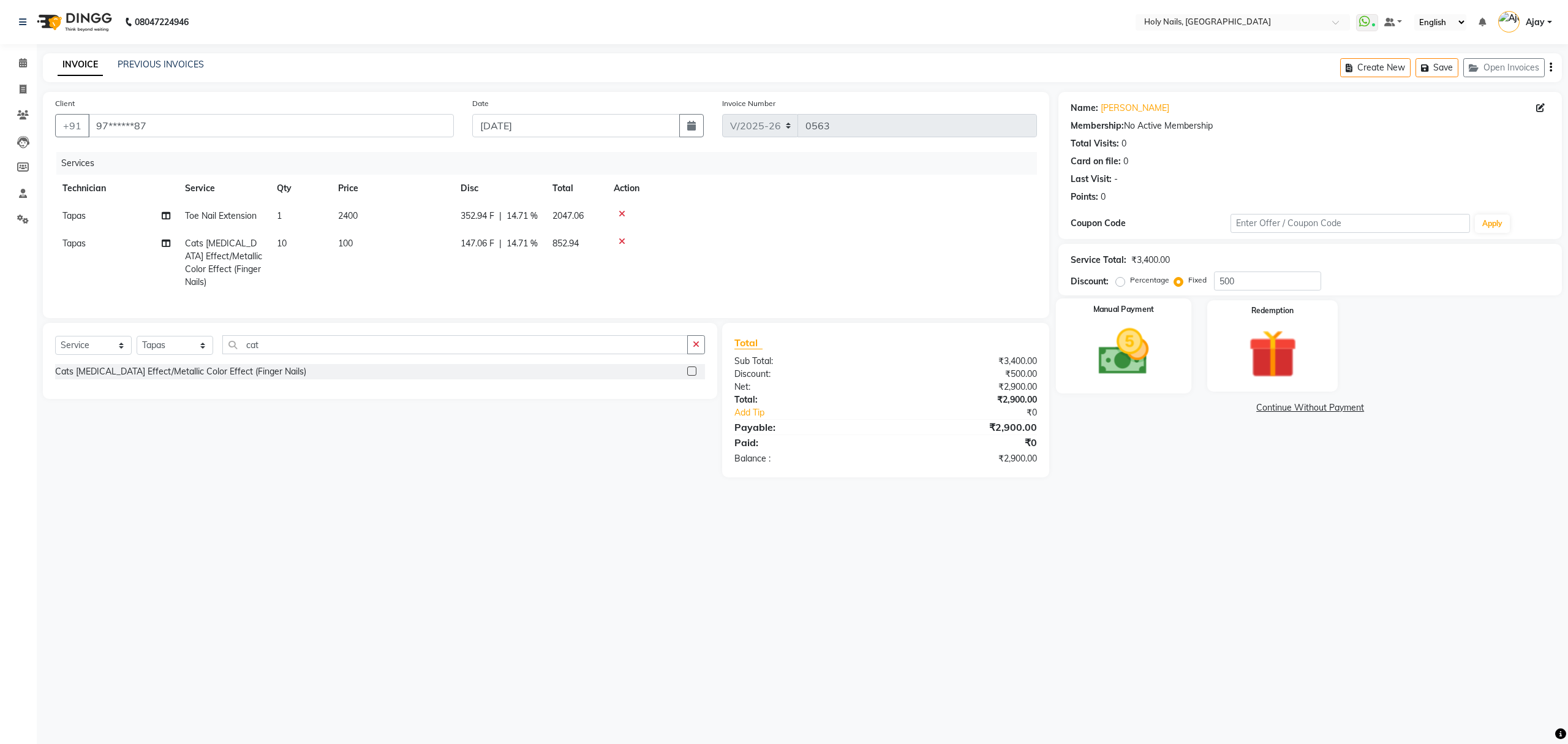
click at [1121, 346] on img at bounding box center [1123, 352] width 83 height 58
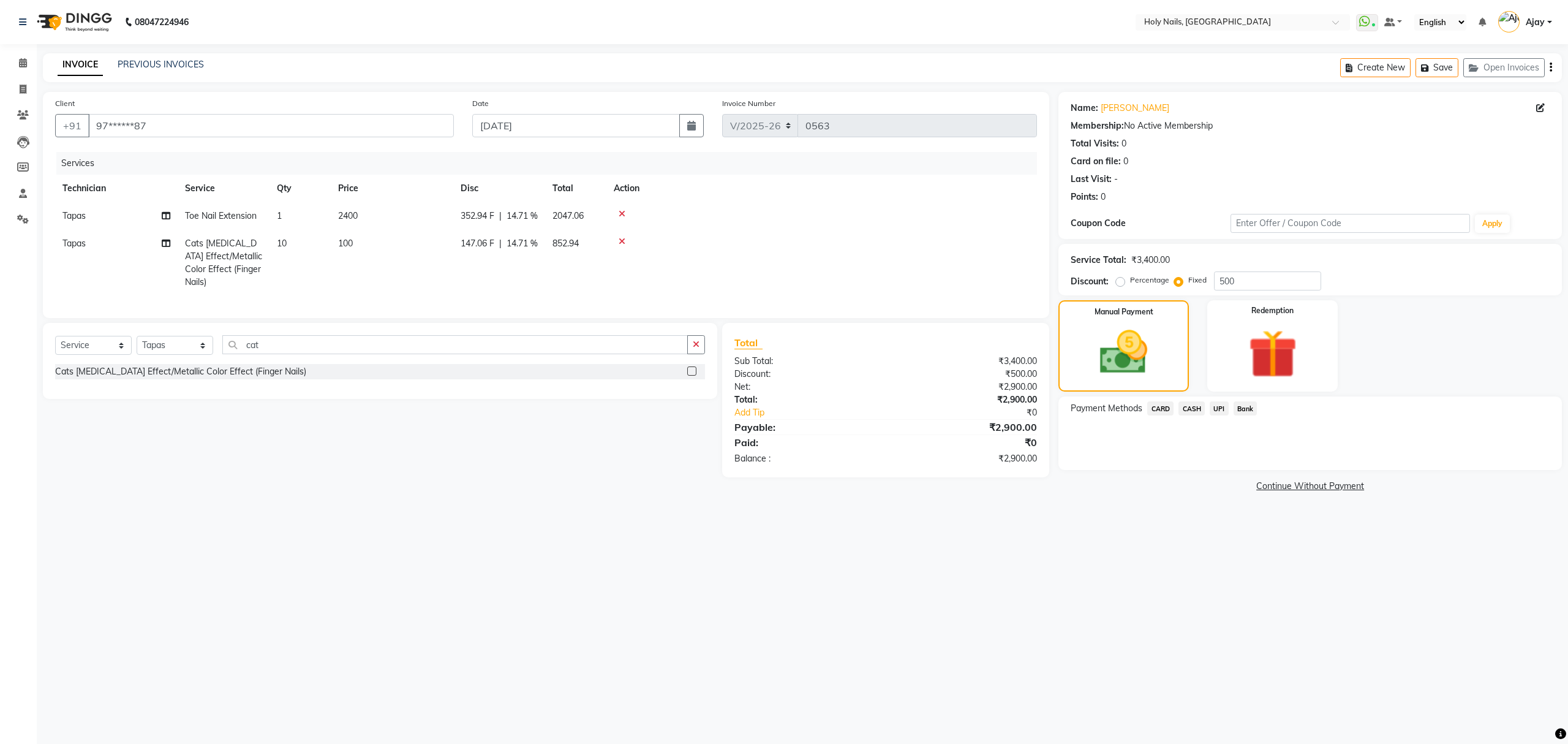
click at [1220, 407] on span "UPI" at bounding box center [1219, 408] width 19 height 14
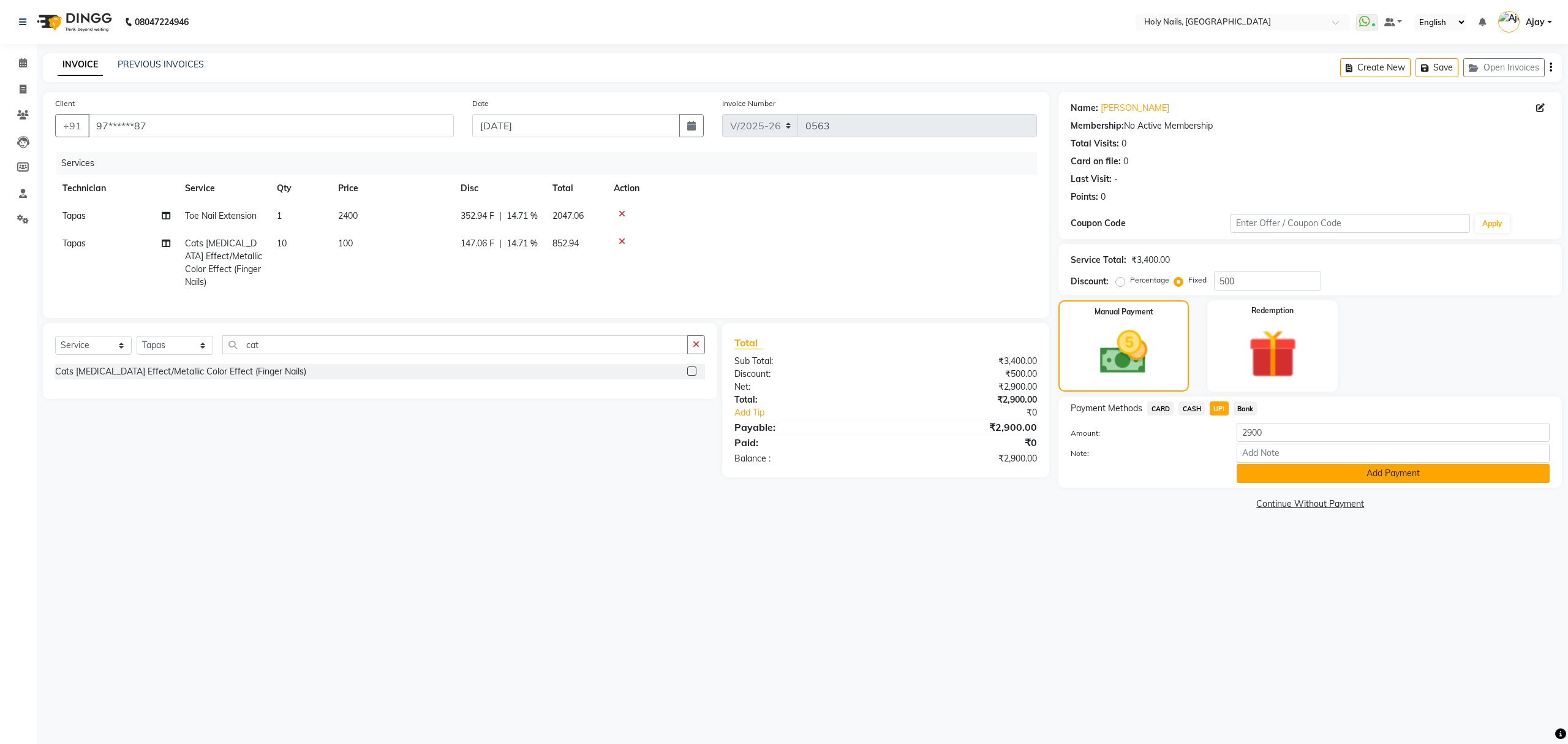
click at [1318, 478] on button "Add Payment" at bounding box center [1393, 473] width 313 height 19
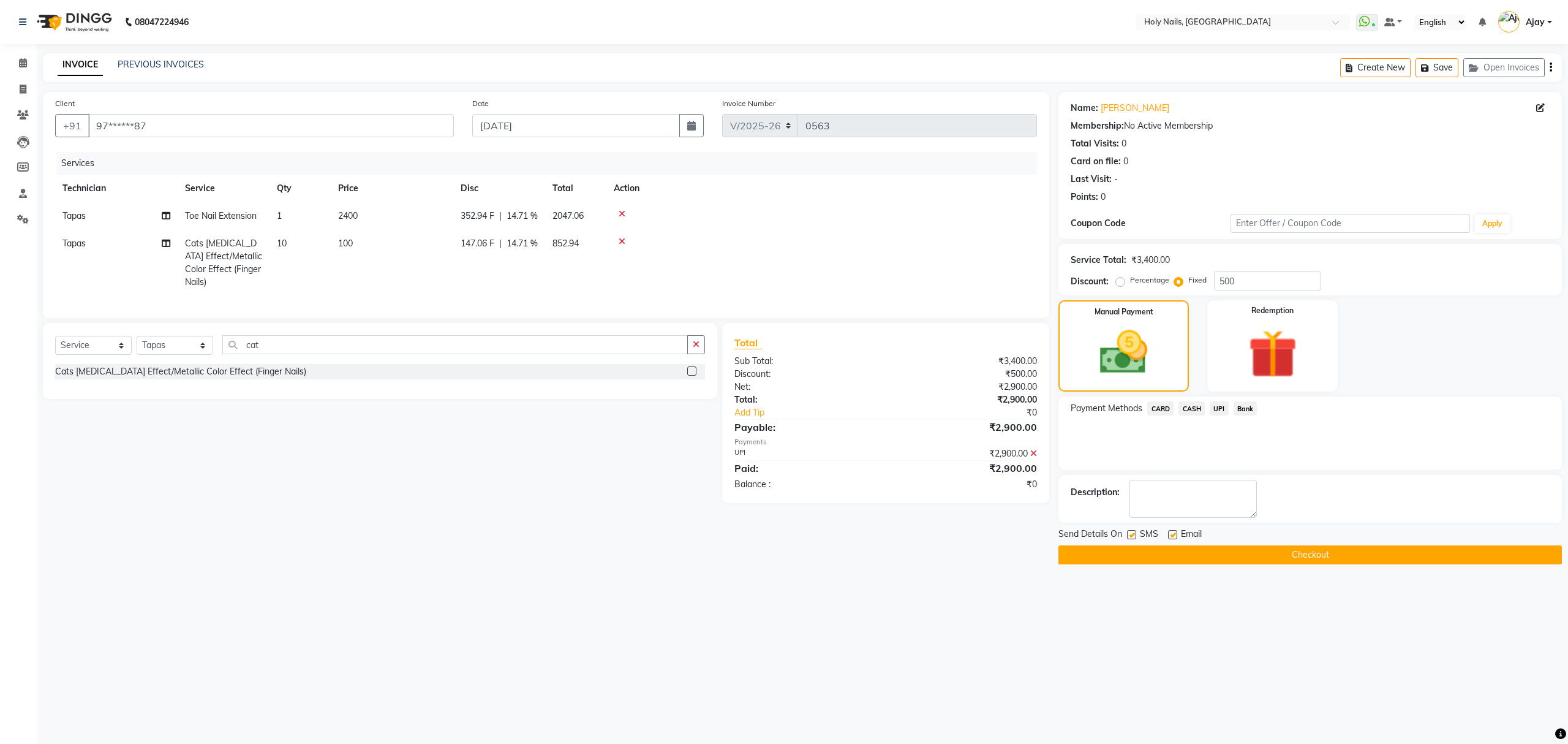
click at [1339, 557] on button "Checkout" at bounding box center [1309, 554] width 503 height 19
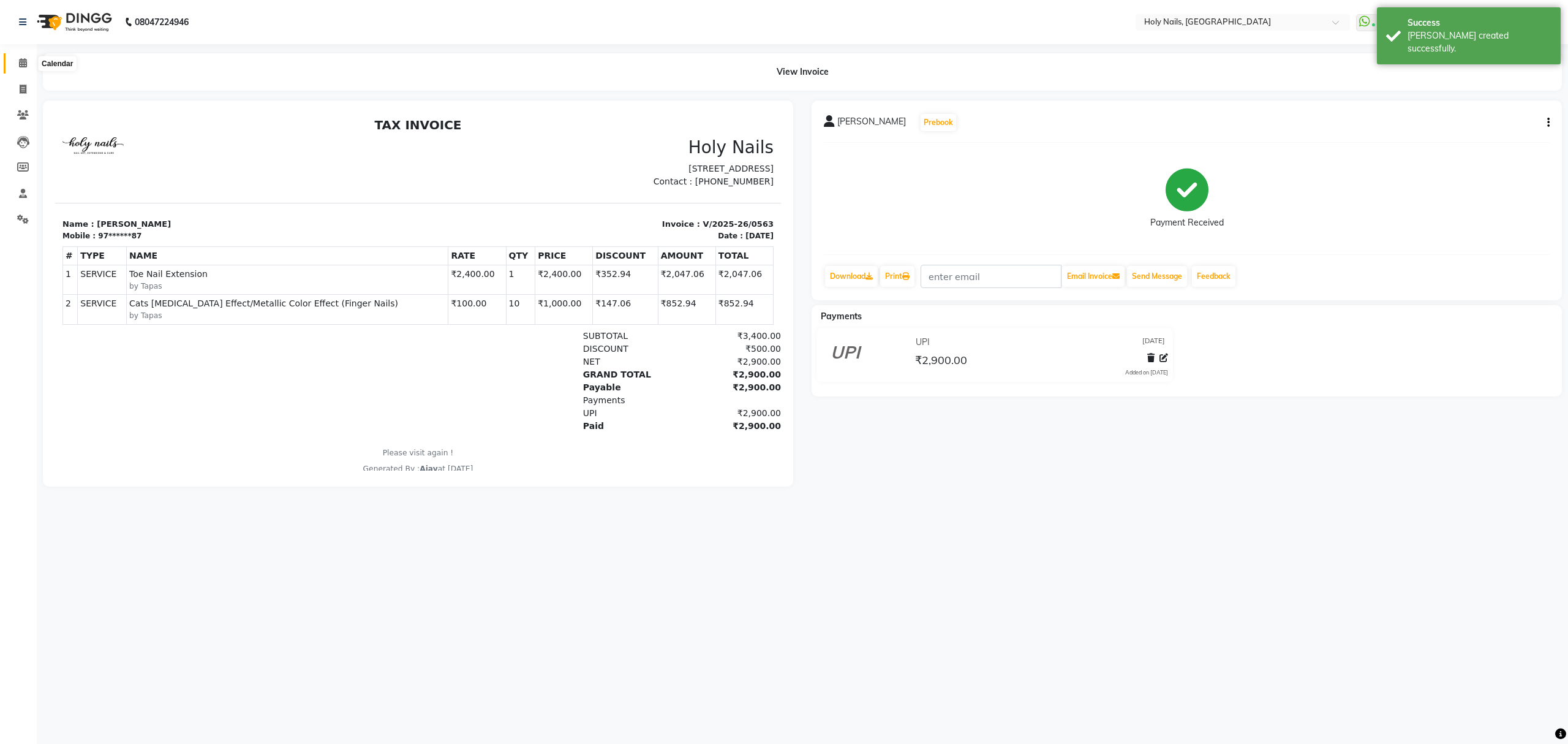
click at [21, 65] on icon at bounding box center [23, 63] width 8 height 9
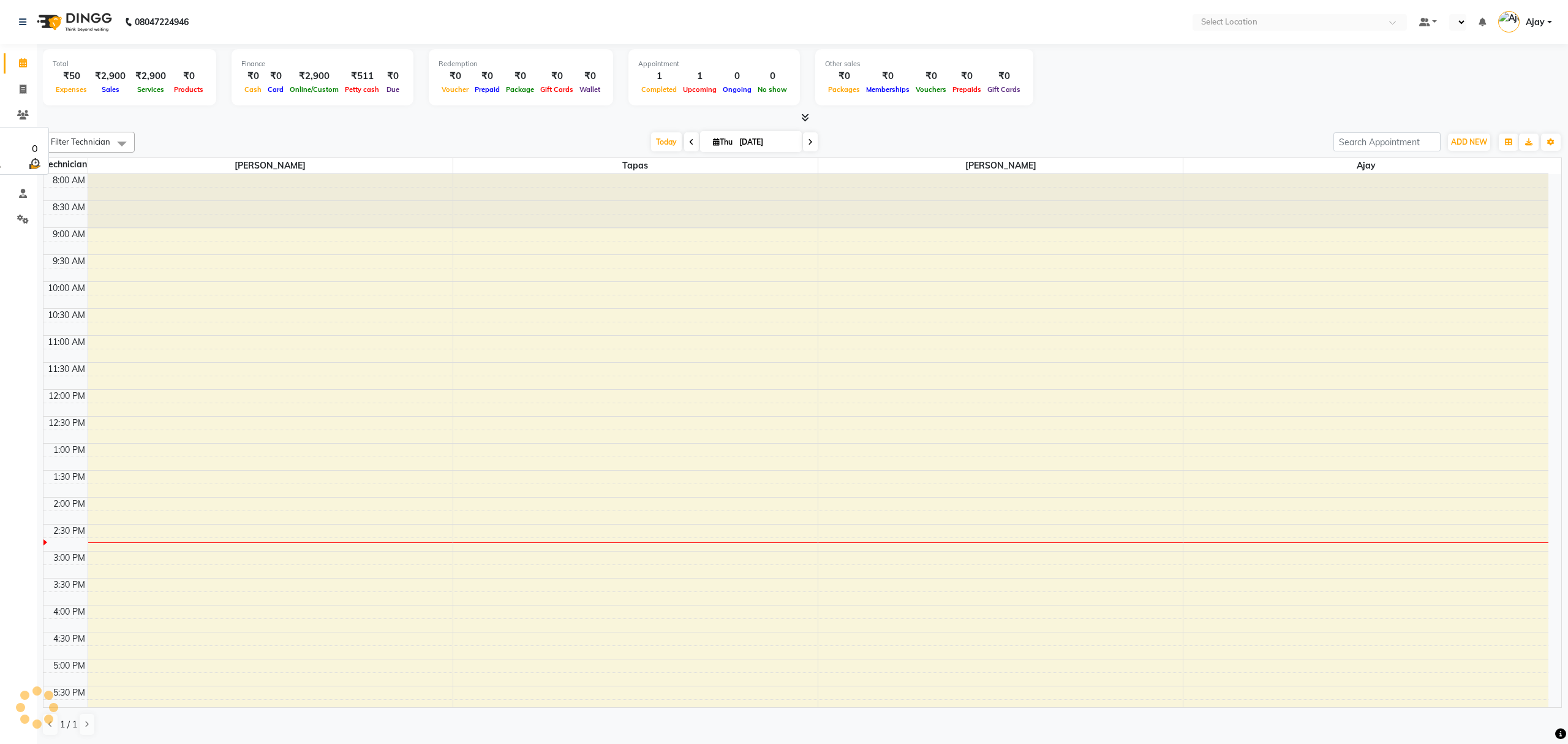
select select "en"
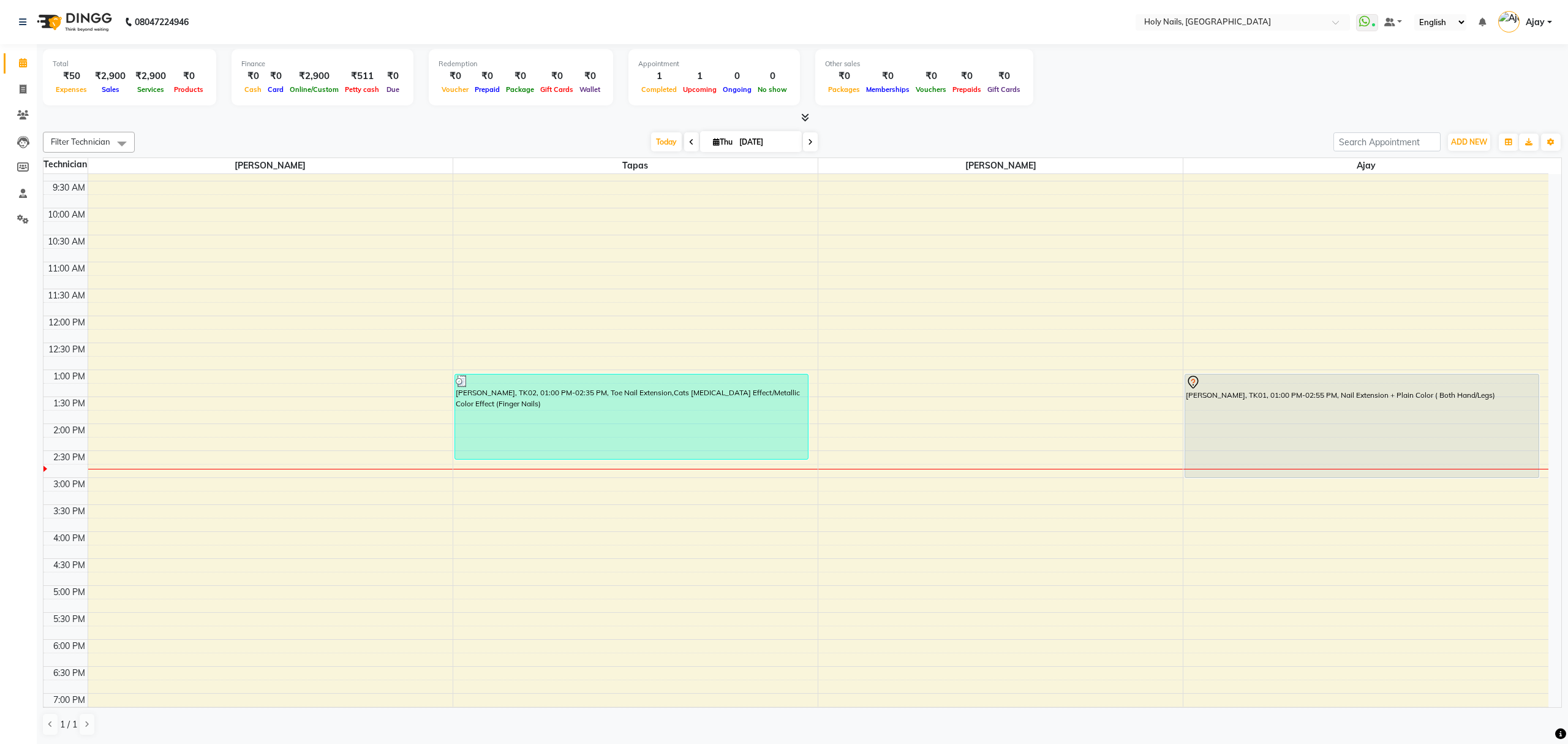
scroll to position [178, 0]
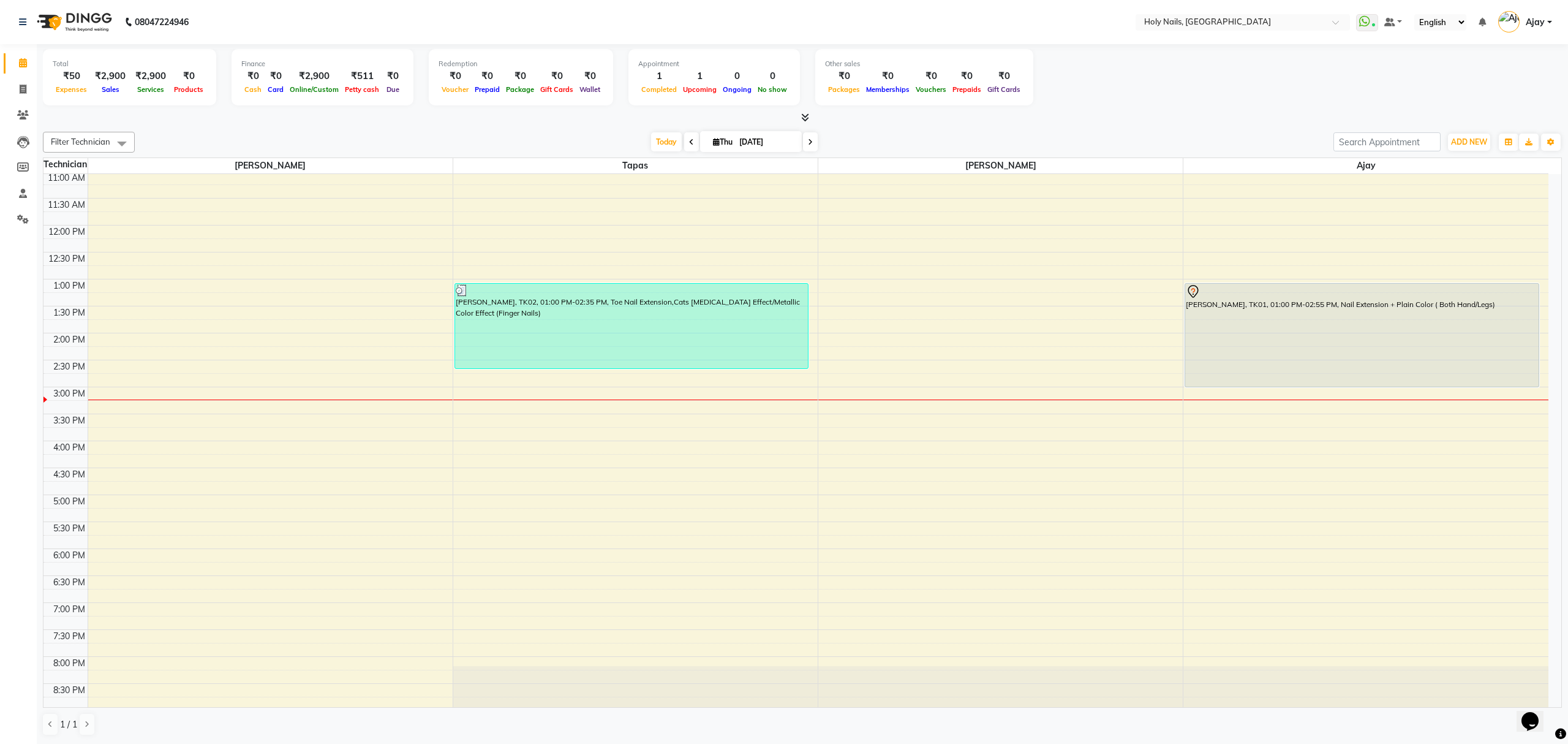
scroll to position [178, 0]
